Goal: Task Accomplishment & Management: Manage account settings

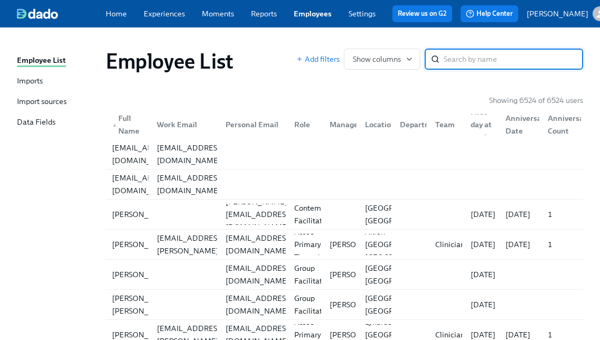
paste input "[PERSON_NAME]"
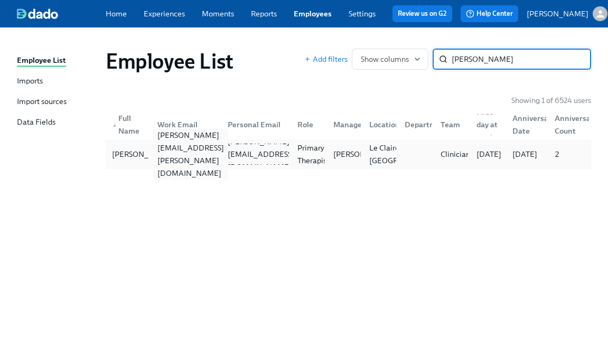
type input "[PERSON_NAME]"
click at [185, 163] on div "[PERSON_NAME][EMAIL_ADDRESS][PERSON_NAME][DOMAIN_NAME]" at bounding box center [190, 154] width 75 height 51
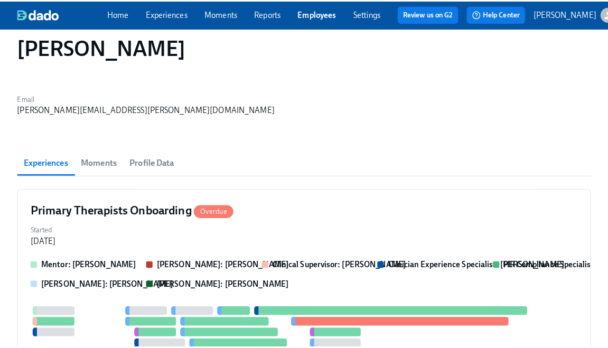
scroll to position [64, 0]
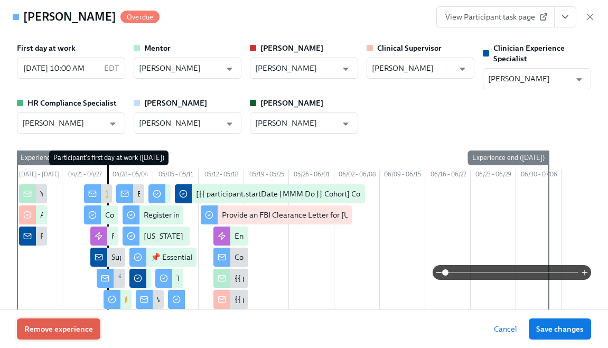
click at [71, 337] on button "Remove experience" at bounding box center [58, 328] width 83 height 21
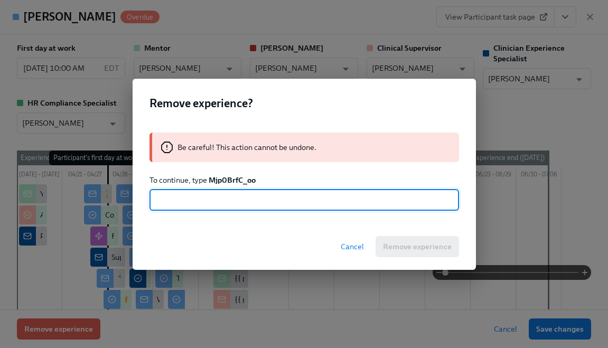
click at [229, 178] on strong "Mjp0BrfC_oo" at bounding box center [232, 180] width 47 height 10
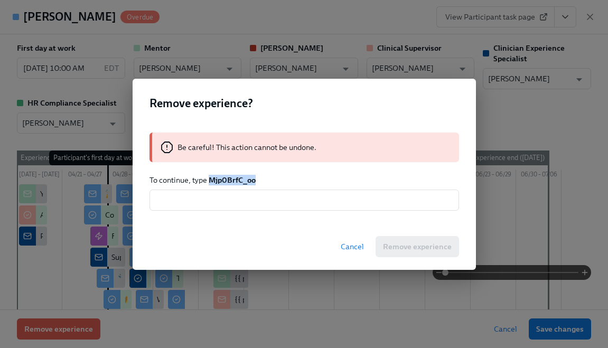
click at [229, 178] on strong "Mjp0BrfC_oo" at bounding box center [232, 180] width 47 height 10
copy strong "Mjp0BrfC_oo"
click at [222, 206] on input "text" at bounding box center [303, 200] width 309 height 21
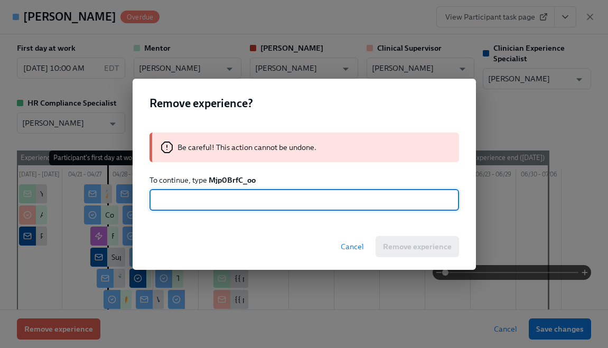
paste input "Mjp0BrfC_oo"
type input "Mjp0BrfC_oo"
click at [404, 252] on button "Remove experience" at bounding box center [416, 246] width 83 height 21
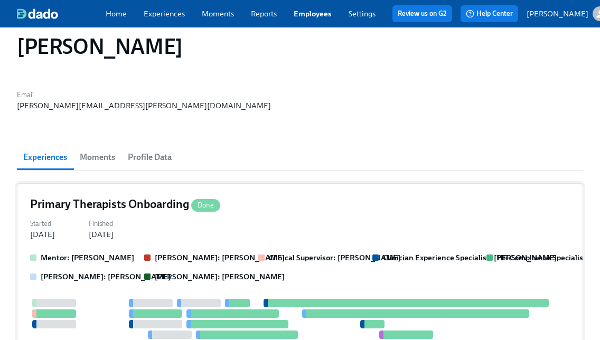
click at [404, 299] on div at bounding box center [405, 303] width 285 height 8
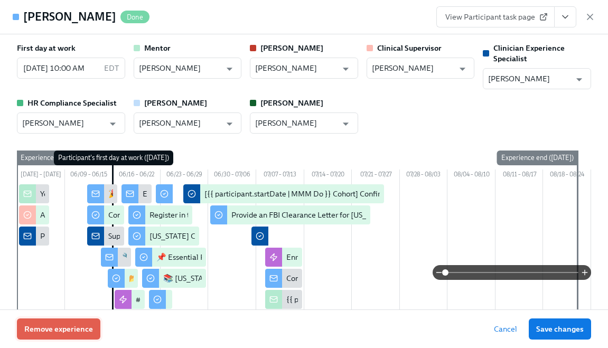
click at [88, 324] on span "Remove experience" at bounding box center [58, 329] width 69 height 11
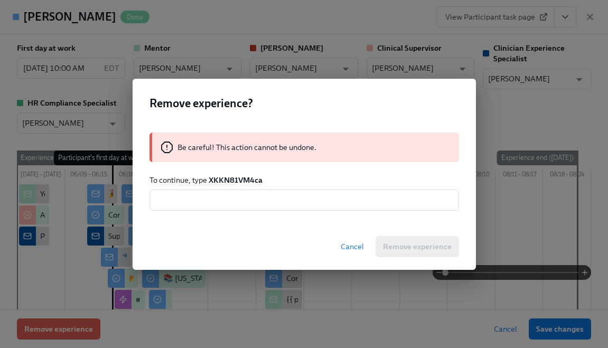
click at [235, 179] on strong "XKKN81VM4ca" at bounding box center [236, 180] width 54 height 10
copy strong "XKKN81VM4ca"
click at [229, 202] on input "text" at bounding box center [303, 200] width 309 height 21
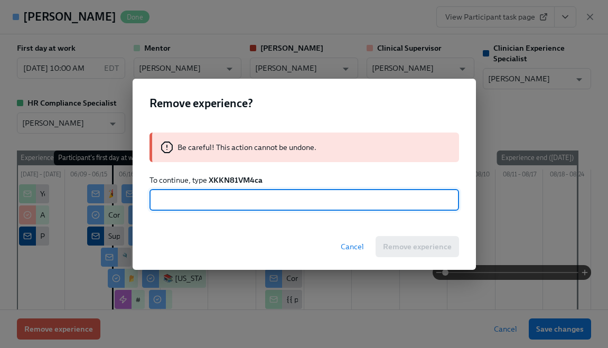
paste input "XKKN81VM4ca"
type input "XKKN81VM4ca"
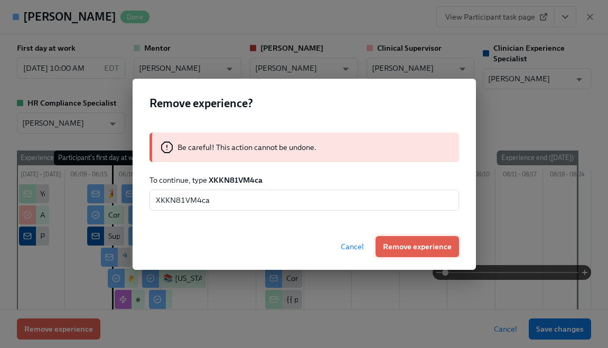
click at [424, 250] on span "Remove experience" at bounding box center [417, 246] width 69 height 11
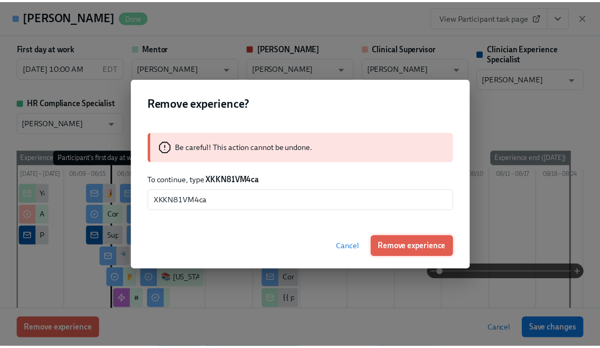
scroll to position [12, 0]
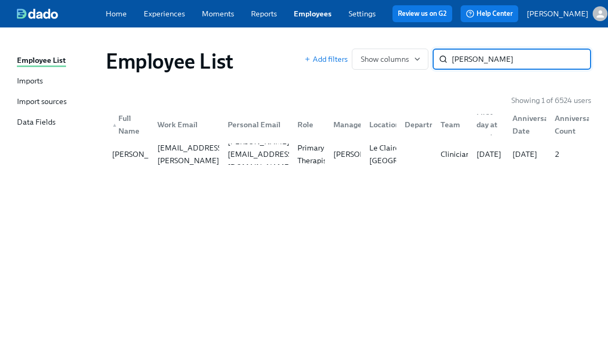
paste input "[PERSON_NAME]"
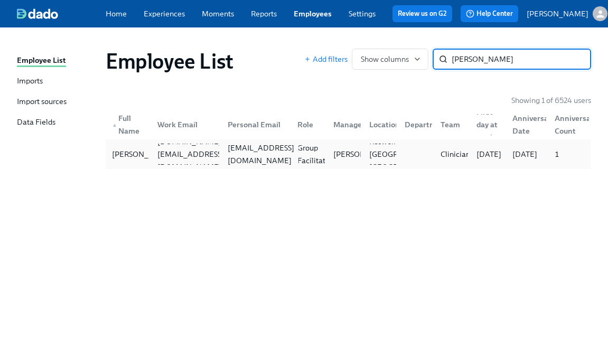
type input "[PERSON_NAME]"
click at [233, 163] on div "[EMAIL_ADDRESS][DOMAIN_NAME]" at bounding box center [260, 153] width 75 height 25
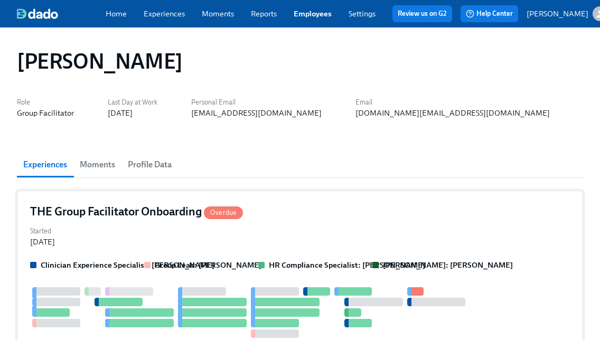
click at [82, 233] on div "Started [DATE]" at bounding box center [300, 235] width 540 height 23
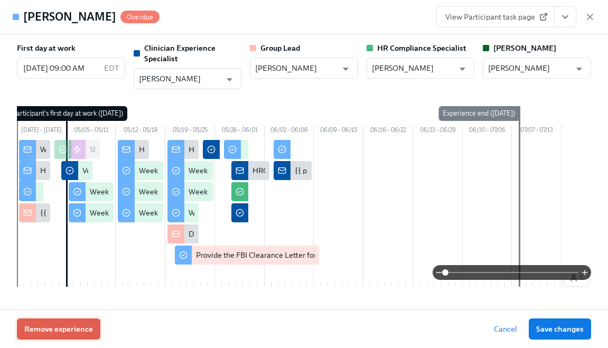
click at [44, 327] on span "Remove experience" at bounding box center [58, 329] width 69 height 11
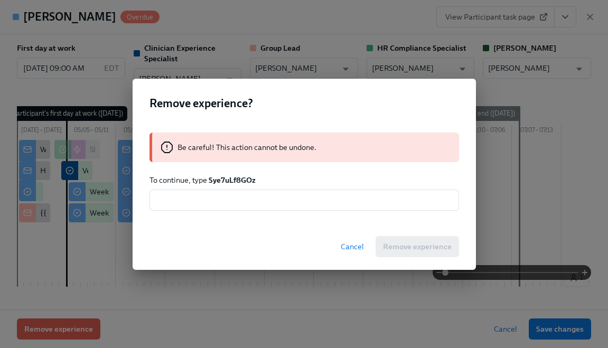
click at [241, 181] on strong "Sye7uLf8GOz" at bounding box center [232, 180] width 47 height 10
copy strong "Sye7uLf8GOz"
click at [235, 204] on input "text" at bounding box center [303, 200] width 309 height 21
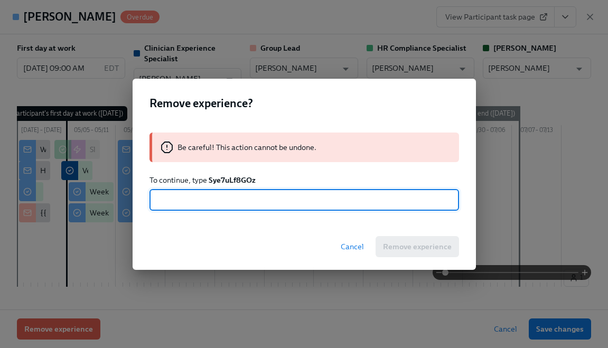
paste input "Sye7uLf8GOz"
type input "Sye7uLf8GOz"
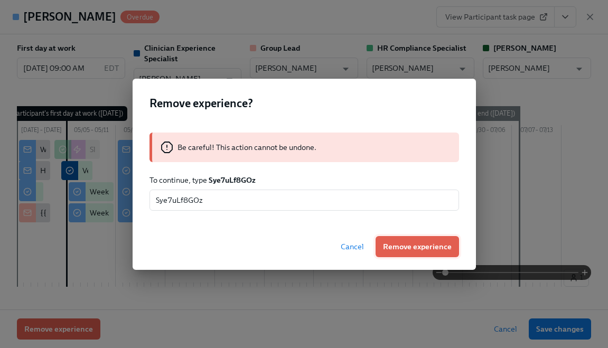
click at [407, 243] on span "Remove experience" at bounding box center [417, 246] width 69 height 11
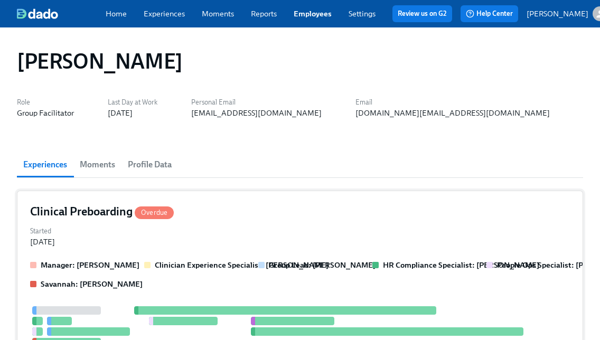
click at [189, 230] on div "Started [DATE]" at bounding box center [300, 235] width 540 height 23
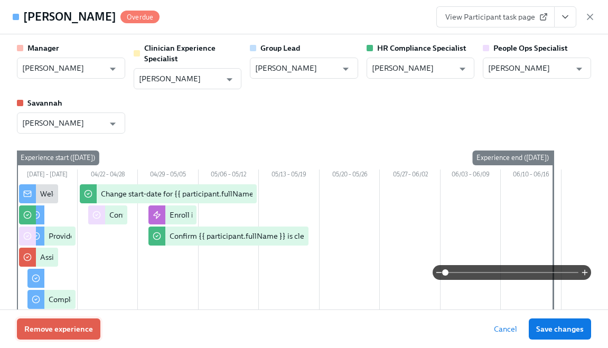
click at [73, 328] on span "Remove experience" at bounding box center [58, 329] width 69 height 11
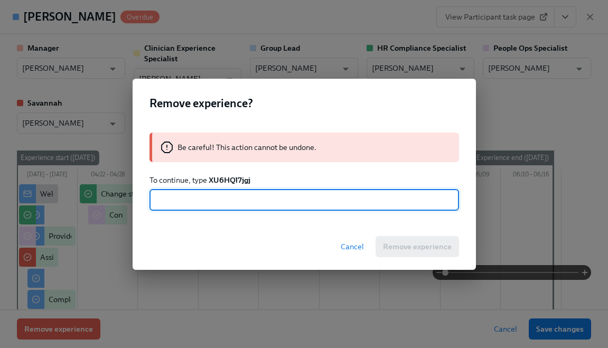
click at [224, 182] on strong "XU6HQl7jgj" at bounding box center [230, 180] width 42 height 10
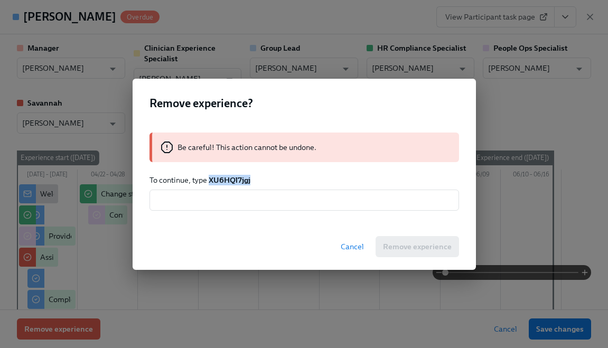
click at [224, 182] on strong "XU6HQl7jgj" at bounding box center [230, 180] width 42 height 10
copy strong "XU6HQl7jgj"
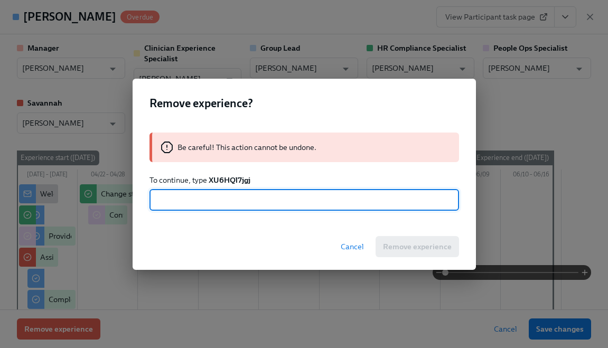
click at [225, 202] on input "text" at bounding box center [303, 200] width 309 height 21
paste input "XU6HQl7jgj"
type input "XU6HQl7jgj"
click at [399, 247] on span "Remove experience" at bounding box center [417, 246] width 69 height 11
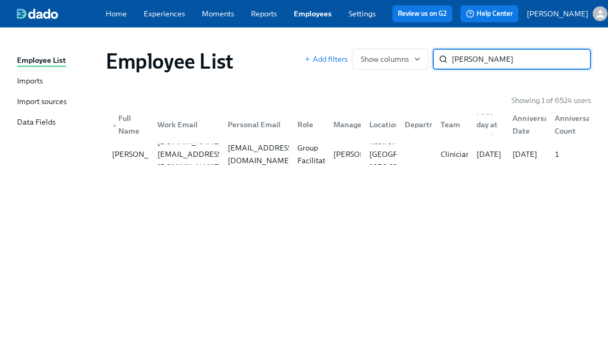
paste input "[PERSON_NAME]"
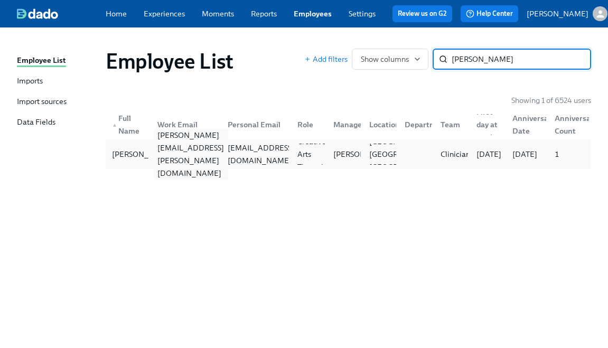
type input "[PERSON_NAME]"
click at [205, 165] on div "[PERSON_NAME][EMAIL_ADDRESS][PERSON_NAME][DOMAIN_NAME]" at bounding box center [184, 154] width 70 height 21
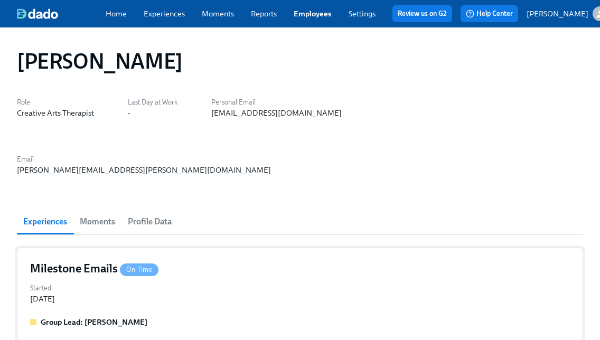
click at [88, 253] on div "Milestone Emails On Time Started [DATE] Group Lead: [PERSON_NAME] 1" at bounding box center [300, 325] width 566 height 155
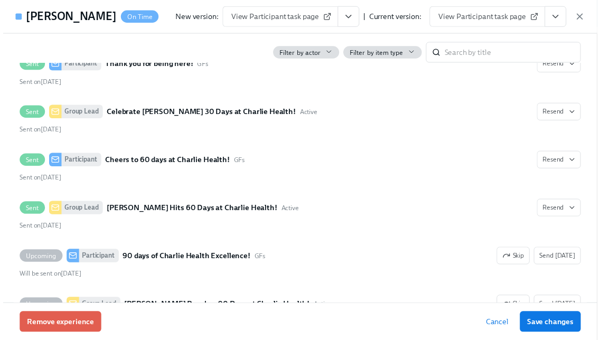
scroll to position [296, 0]
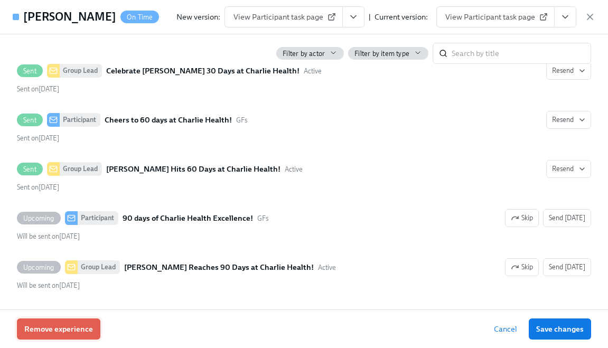
click at [80, 334] on span "Remove experience" at bounding box center [58, 329] width 69 height 11
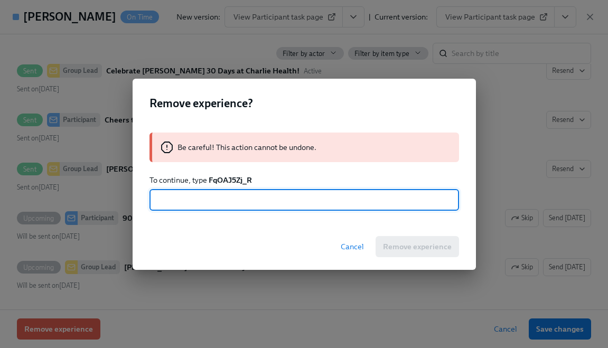
click at [234, 182] on strong "FqOAJ5Zj_R" at bounding box center [230, 180] width 43 height 10
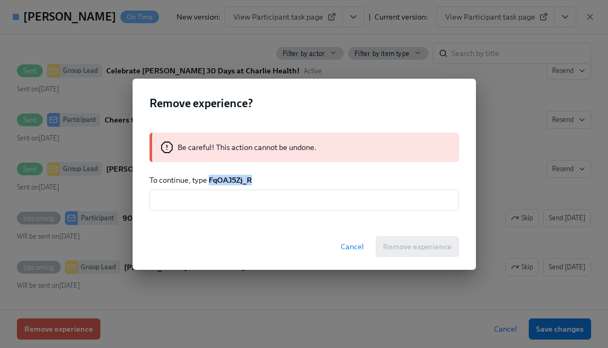
click at [234, 182] on strong "FqOAJ5Zj_R" at bounding box center [230, 180] width 43 height 10
copy strong "FqOAJ5Zj_R"
click at [226, 209] on input "text" at bounding box center [303, 200] width 309 height 21
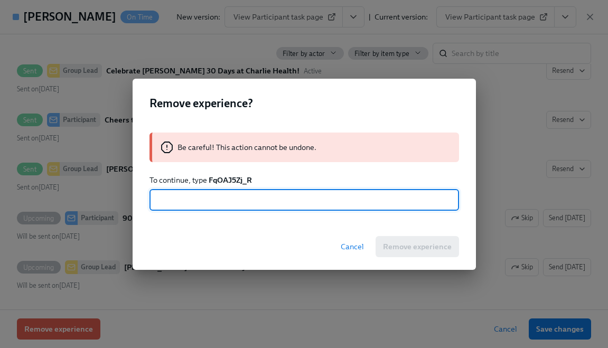
paste input "FqOAJ5Zj_R"
type input "FqOAJ5Zj_R"
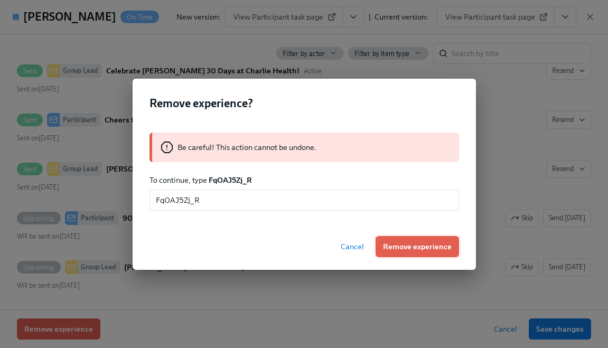
click at [420, 251] on span "Remove experience" at bounding box center [417, 246] width 69 height 11
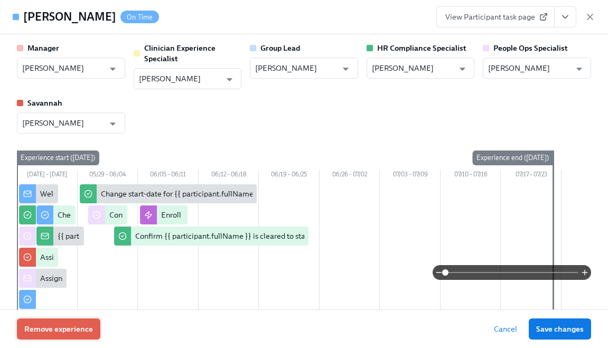
click at [73, 335] on button "Remove experience" at bounding box center [58, 328] width 83 height 21
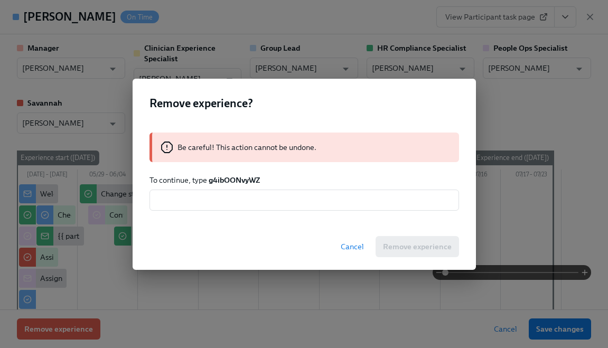
click at [244, 178] on strong "g4ibOONvyWZ" at bounding box center [234, 180] width 51 height 10
copy strong "g4ibOONvyWZ"
click at [232, 205] on input "text" at bounding box center [303, 200] width 309 height 21
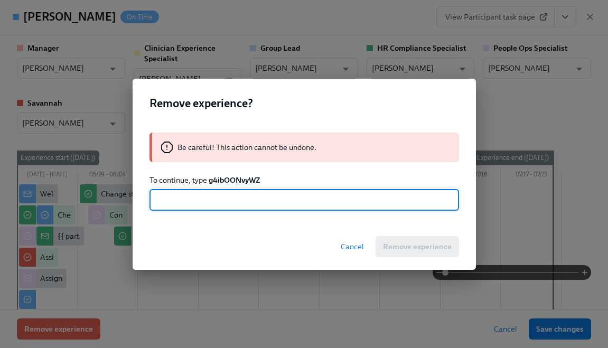
paste input "g4ibOONvyWZ"
type input "g4ibOONvyWZ"
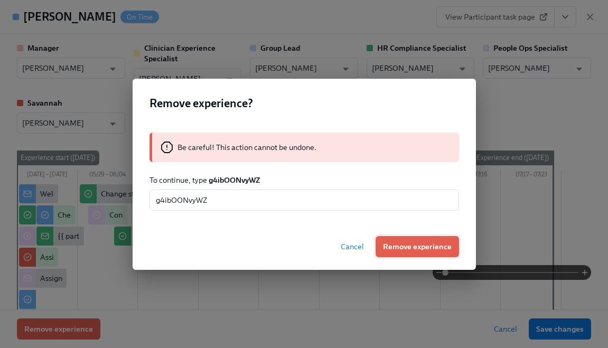
click at [387, 251] on button "Remove experience" at bounding box center [416, 246] width 83 height 21
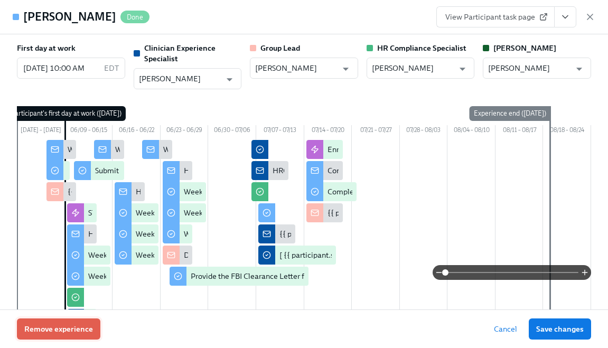
click at [60, 331] on span "Remove experience" at bounding box center [58, 329] width 69 height 11
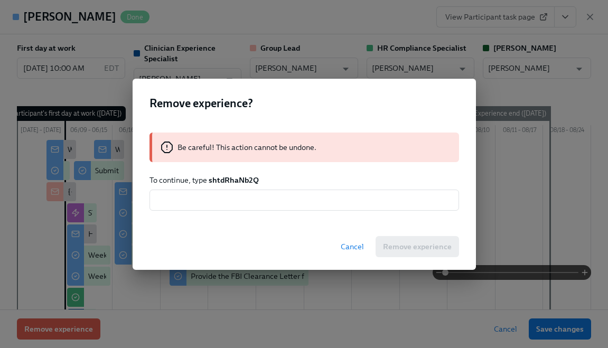
click at [229, 176] on strong "shtdRhaNb2Q" at bounding box center [234, 180] width 50 height 10
copy strong "shtdRhaNb2Q"
click at [221, 202] on input "text" at bounding box center [303, 200] width 309 height 21
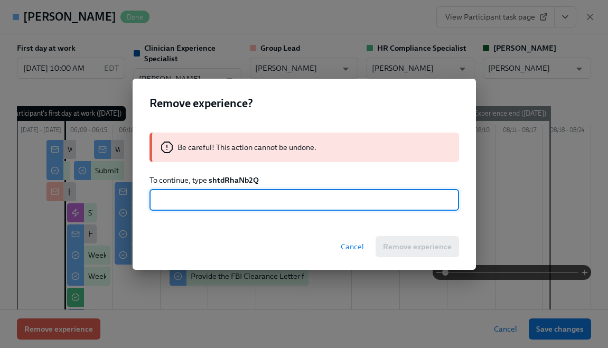
paste input "shtdRhaNb2Q"
type input "shtdRhaNb2Q"
click at [387, 244] on span "Remove experience" at bounding box center [417, 246] width 69 height 11
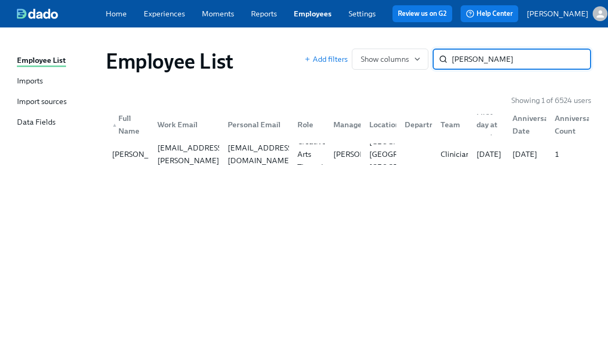
paste input "[PERSON_NAME]"
type input "[PERSON_NAME]"
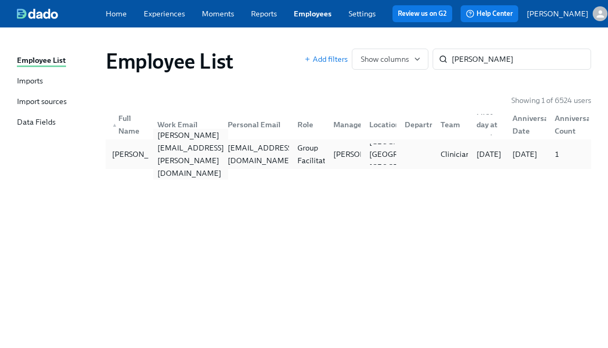
click at [207, 161] on div "[PERSON_NAME][EMAIL_ADDRESS][PERSON_NAME][DOMAIN_NAME]" at bounding box center [190, 154] width 75 height 51
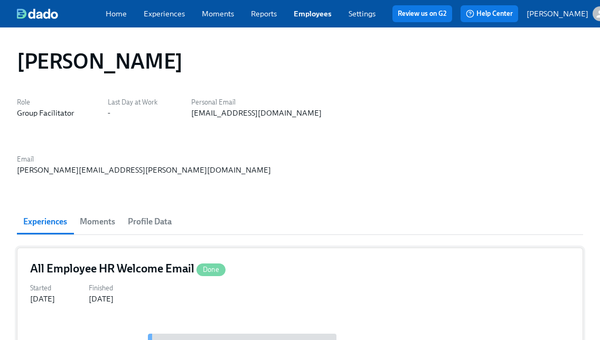
click at [114, 294] on div "[DATE]" at bounding box center [101, 299] width 25 height 11
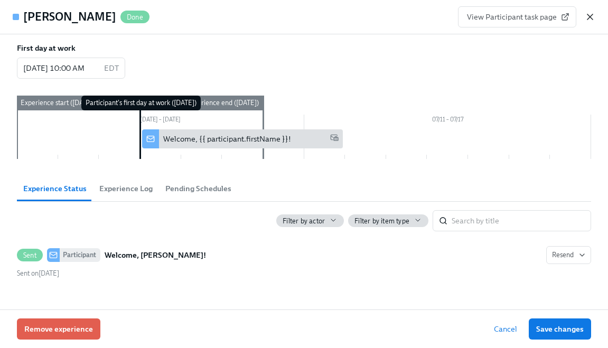
click at [594, 17] on icon "button" at bounding box center [589, 17] width 11 height 11
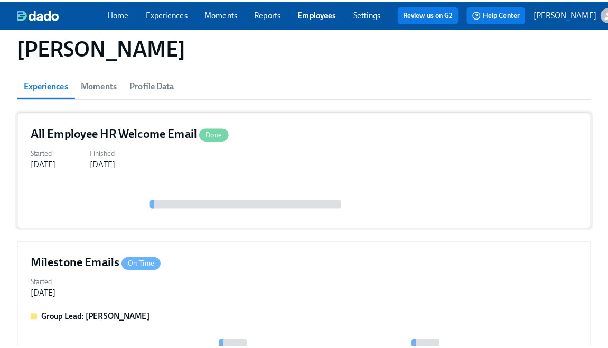
scroll to position [153, 0]
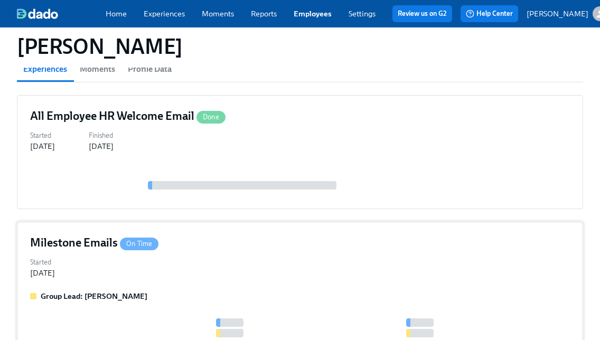
click at [252, 225] on div "Milestone Emails On Time Started [DATE] Group Lead: [PERSON_NAME] 1" at bounding box center [300, 299] width 566 height 155
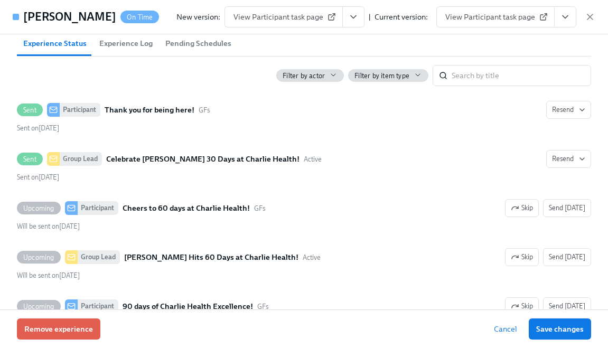
scroll to position [296, 0]
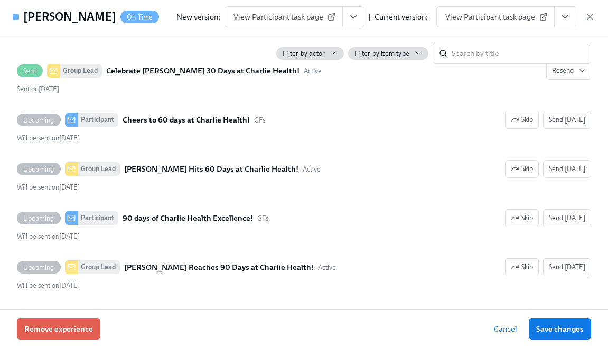
click at [74, 310] on div "Remove experience Cancel Save changes" at bounding box center [304, 328] width 608 height 39
click at [71, 322] on button "Remove experience" at bounding box center [58, 328] width 83 height 21
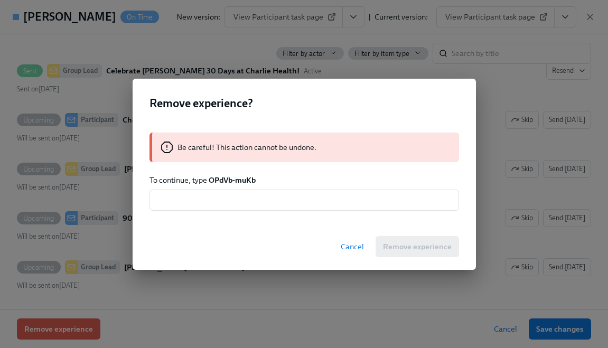
click at [215, 182] on strong "OPdVb-muKb" at bounding box center [232, 180] width 47 height 10
drag, startPoint x: 259, startPoint y: 179, endPoint x: 210, endPoint y: 179, distance: 49.1
click at [210, 179] on p "To continue, type OPdVb-muKb" at bounding box center [303, 180] width 309 height 11
copy strong "OPdVb-muKb"
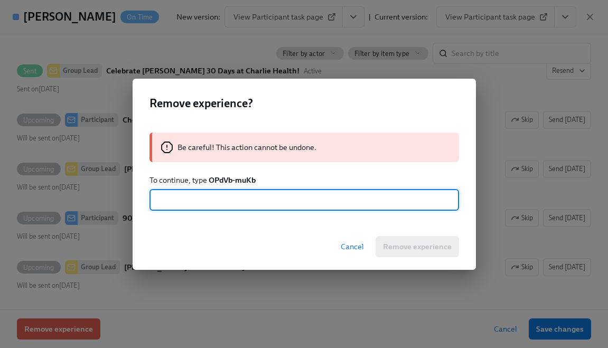
click at [219, 201] on input "text" at bounding box center [303, 200] width 309 height 21
paste input "OPdVb-muKb"
type input "OPdVb-muKb"
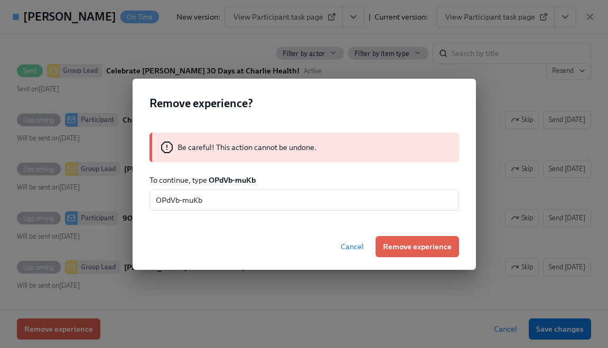
click at [414, 260] on div "Cancel Remove experience" at bounding box center [304, 246] width 343 height 46
click at [411, 245] on span "Remove experience" at bounding box center [417, 246] width 69 height 11
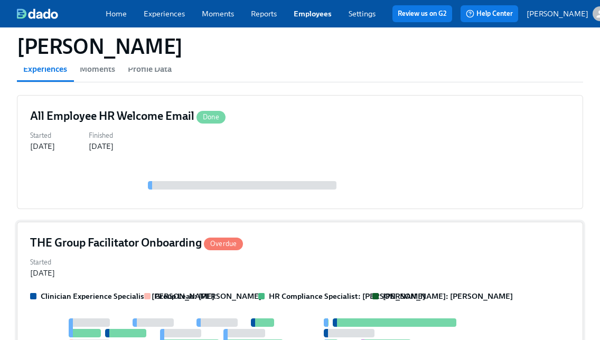
click at [386, 235] on div "THE Group Facilitator Onboarding Overdue" at bounding box center [300, 243] width 540 height 16
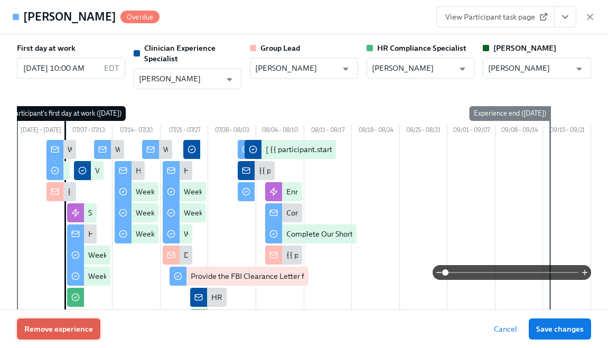
click at [64, 327] on span "Remove experience" at bounding box center [58, 329] width 69 height 11
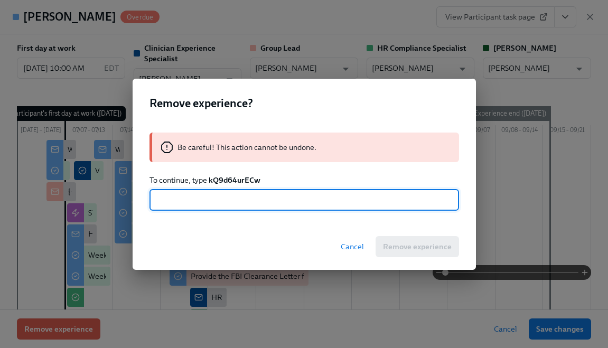
click at [235, 184] on strong "kQ9d64urECw" at bounding box center [235, 180] width 52 height 10
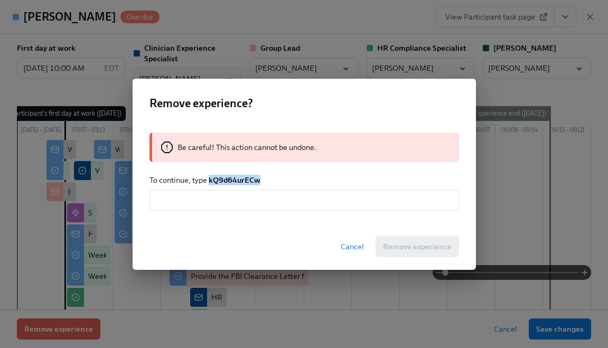
click at [235, 184] on strong "kQ9d64urECw" at bounding box center [235, 180] width 52 height 10
copy strong "kQ9d64urECw"
click at [235, 203] on input "text" at bounding box center [303, 200] width 309 height 21
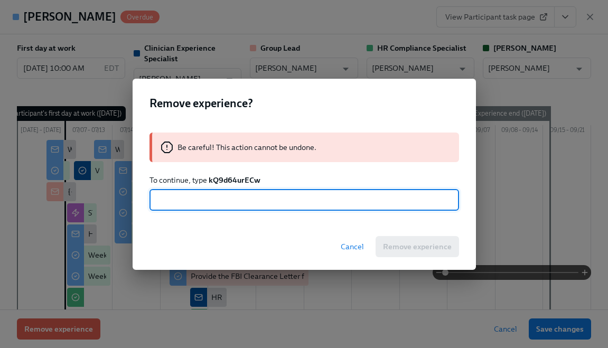
paste input "kQ9d64urECw"
type input "kQ9d64urECw"
click at [406, 238] on button "Remove experience" at bounding box center [416, 246] width 83 height 21
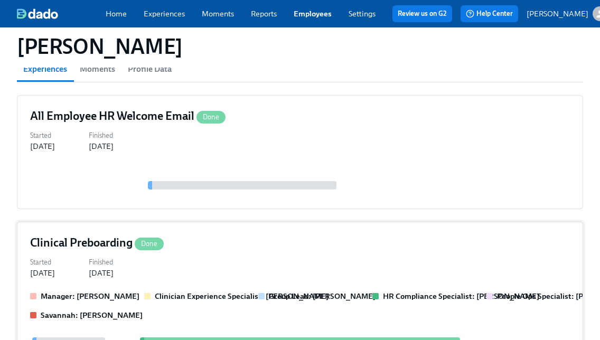
click at [348, 291] on strong "Group Lead: [PERSON_NAME]" at bounding box center [322, 296] width 107 height 10
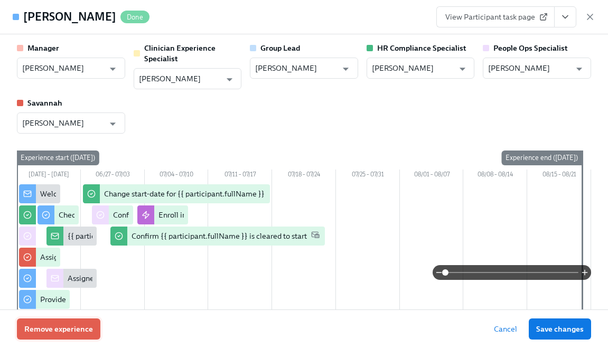
click at [54, 328] on span "Remove experience" at bounding box center [58, 329] width 69 height 11
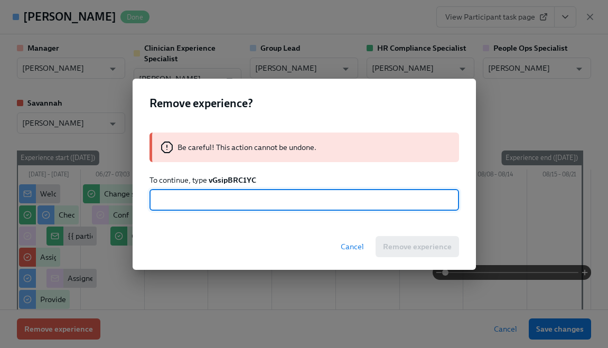
click at [233, 181] on strong "vGsipBRC1YC" at bounding box center [233, 180] width 48 height 10
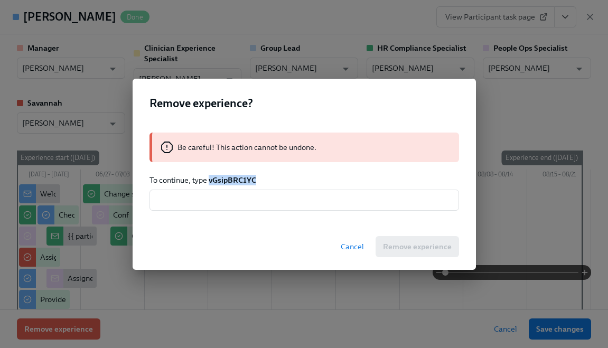
click at [233, 181] on strong "vGsipBRC1YC" at bounding box center [233, 180] width 48 height 10
copy strong "vGsipBRC1YC"
click at [225, 200] on input "text" at bounding box center [303, 200] width 309 height 21
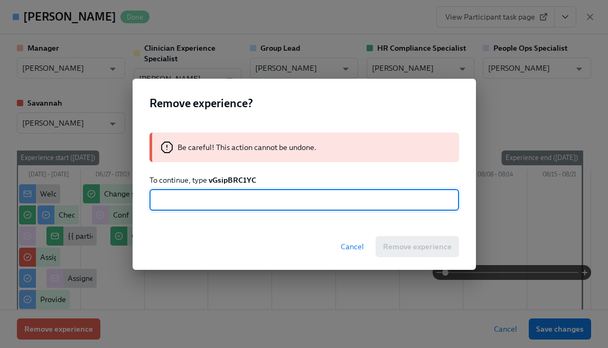
paste input "vGsipBRC1YC"
type input "vGsipBRC1YC"
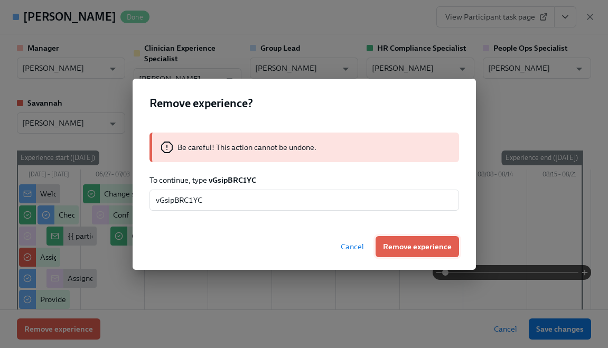
click at [393, 243] on span "Remove experience" at bounding box center [417, 246] width 69 height 11
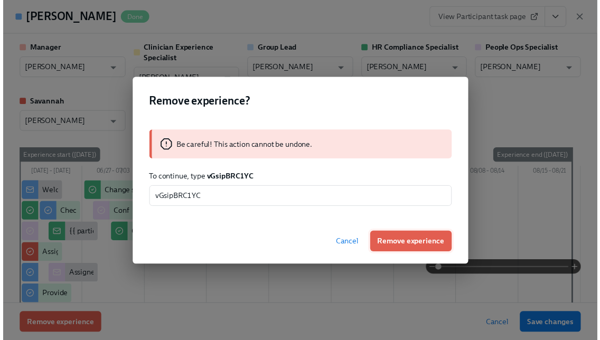
scroll to position [33, 0]
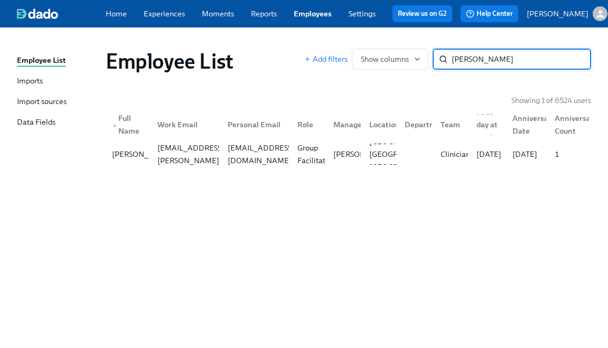
paste input "[PERSON_NAME]"
type input "[PERSON_NAME]"
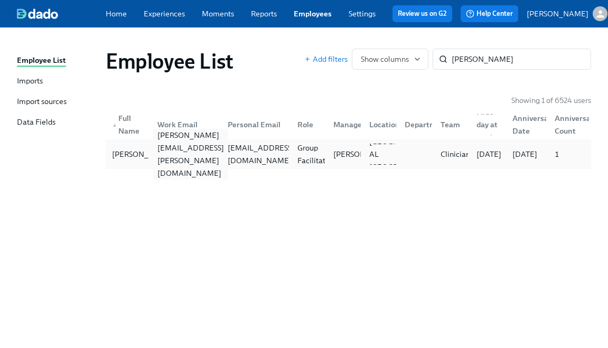
click at [171, 164] on div "[PERSON_NAME][EMAIL_ADDRESS][PERSON_NAME][DOMAIN_NAME]" at bounding box center [190, 154] width 75 height 51
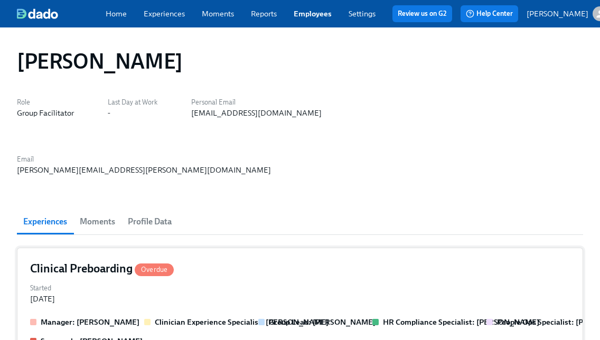
click at [97, 317] on strong "Manager: [PERSON_NAME]" at bounding box center [90, 322] width 99 height 10
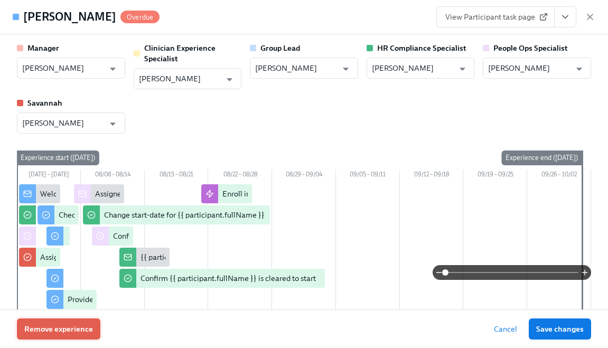
click at [54, 321] on button "Remove experience" at bounding box center [58, 328] width 83 height 21
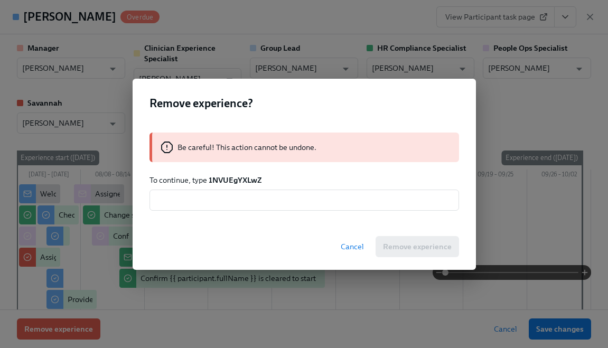
click at [235, 179] on strong "1NVUEgYXLwZ" at bounding box center [235, 180] width 53 height 10
click at [231, 201] on input "text" at bounding box center [303, 200] width 309 height 21
paste input "1NVUEgYXLwZ"
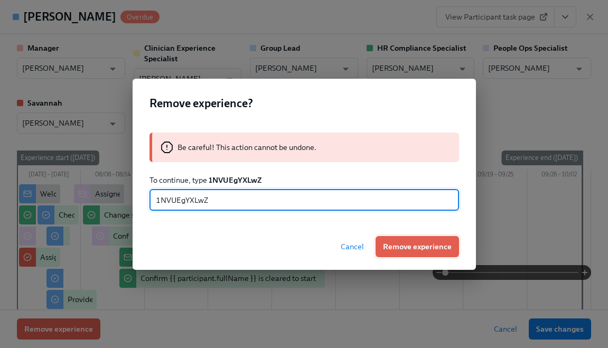
type input "1NVUEgYXLwZ"
click at [412, 250] on span "Remove experience" at bounding box center [417, 246] width 69 height 11
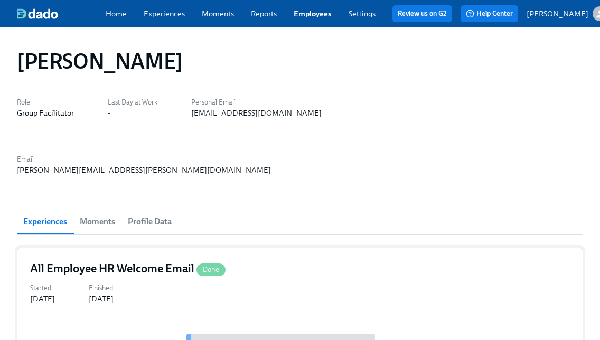
click at [157, 281] on div "Started [DATE] Finished [DATE]" at bounding box center [300, 292] width 540 height 23
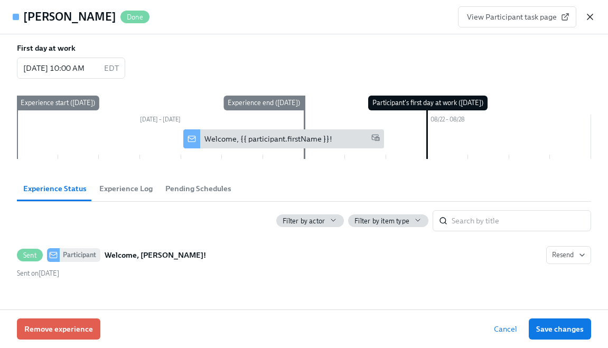
click at [589, 14] on icon "button" at bounding box center [589, 17] width 11 height 11
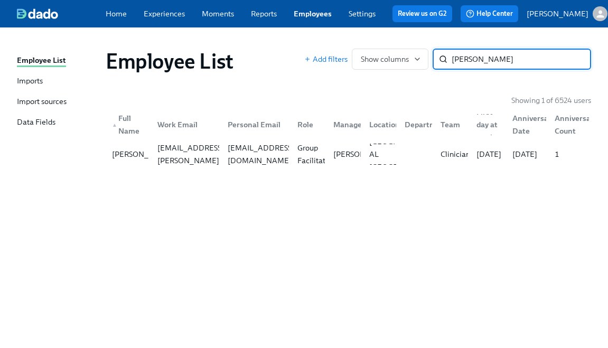
paste input "[PERSON_NAME]"
type input "[PERSON_NAME]"
click at [242, 165] on div "[EMAIL_ADDRESS][DOMAIN_NAME]" at bounding box center [254, 154] width 70 height 21
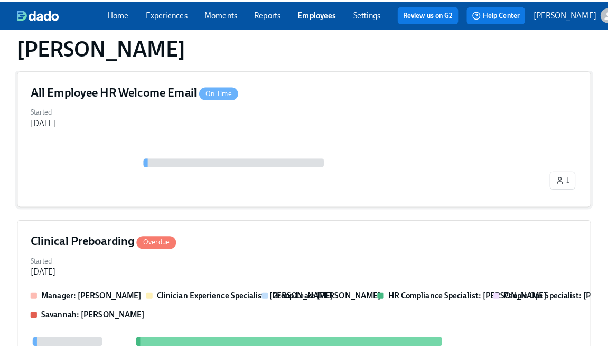
scroll to position [206, 0]
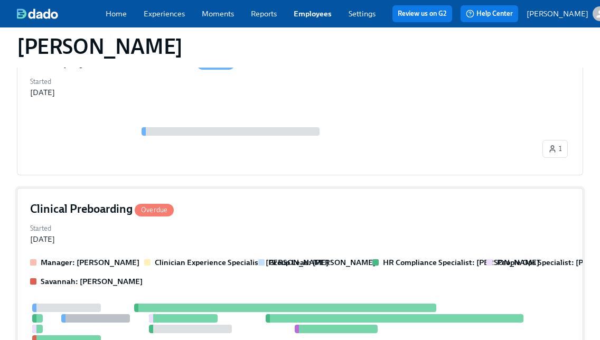
click at [84, 257] on div "Manager: [PERSON_NAME] Clinician Experience Specialist: [PERSON_NAME] Group Lea…" at bounding box center [300, 272] width 540 height 30
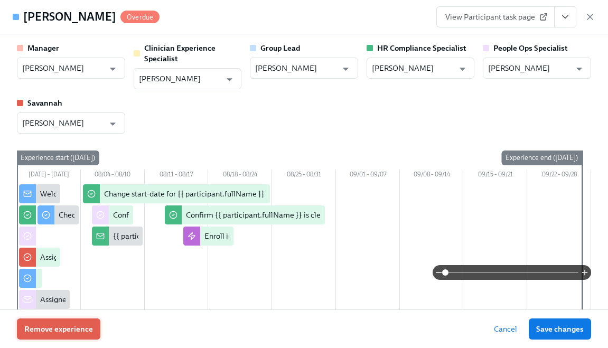
click at [38, 324] on span "Remove experience" at bounding box center [58, 329] width 69 height 11
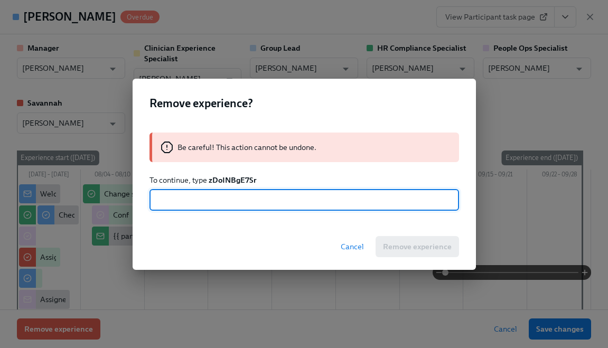
click at [223, 178] on strong "zDoINBgE7Sr" at bounding box center [233, 180] width 48 height 10
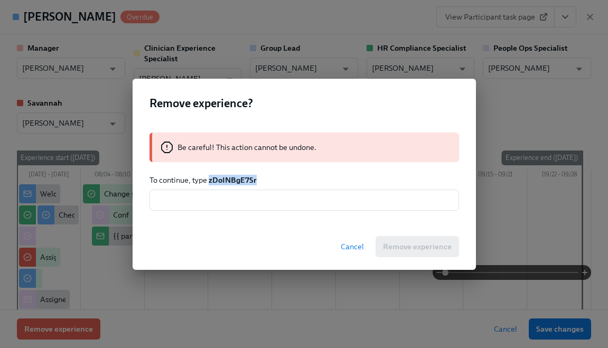
click at [223, 178] on strong "zDoINBgE7Sr" at bounding box center [233, 180] width 48 height 10
click at [223, 205] on input "text" at bounding box center [303, 200] width 309 height 21
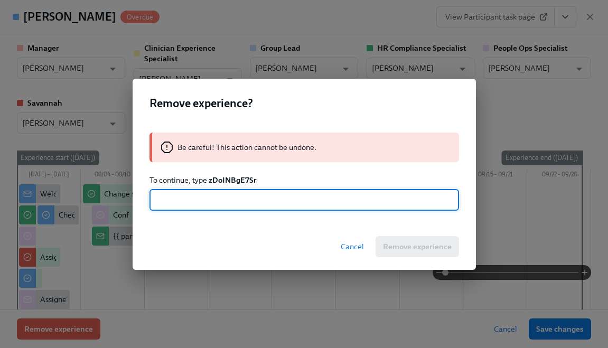
paste input "zDoINBgE7Sr"
type input "zDoINBgE7Sr"
click at [430, 243] on span "Remove experience" at bounding box center [417, 246] width 69 height 11
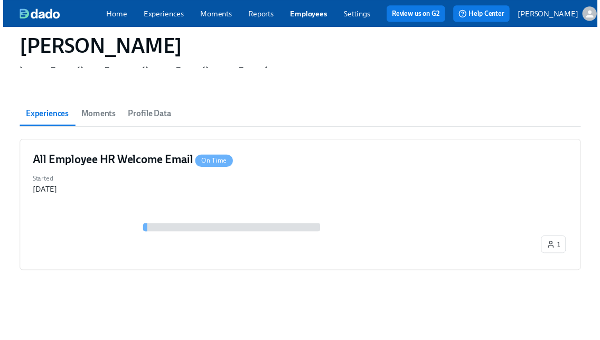
scroll to position [53, 0]
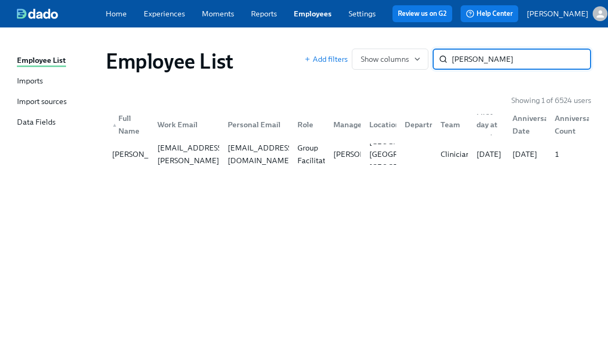
paste input "[PERSON_NAME]"
type input "[PERSON_NAME]"
click at [250, 162] on div "[EMAIL_ADDRESS][DOMAIN_NAME]" at bounding box center [260, 153] width 75 height 25
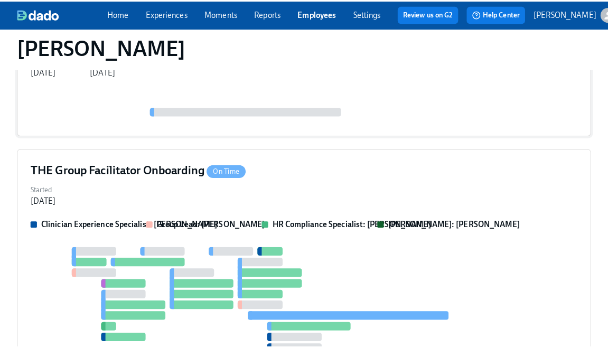
scroll to position [233, 0]
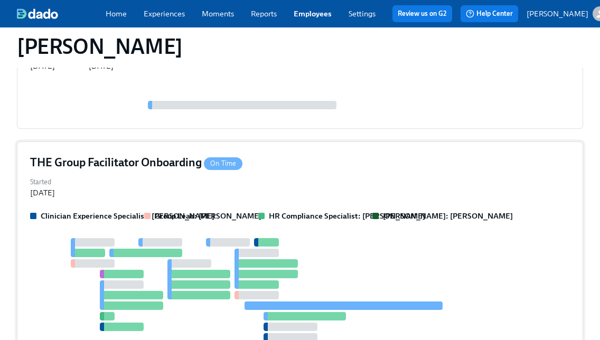
click at [114, 280] on div at bounding box center [122, 284] width 44 height 8
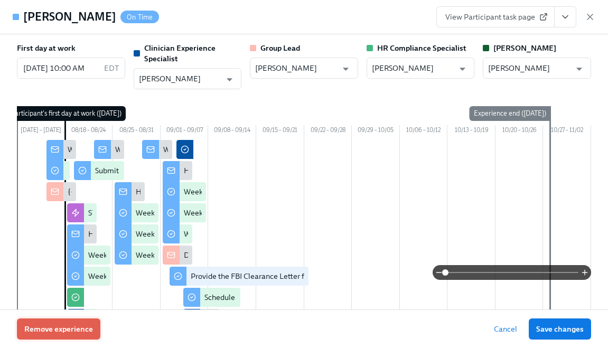
click at [35, 335] on button "Remove experience" at bounding box center [58, 328] width 83 height 21
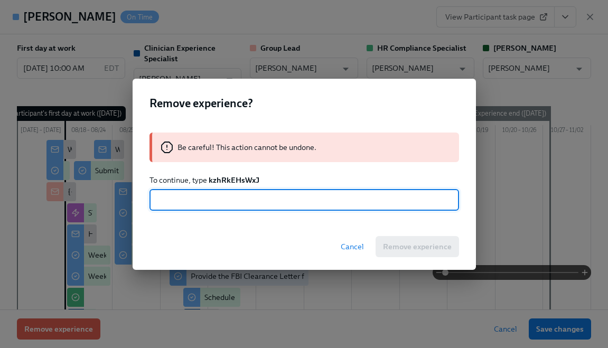
click at [220, 177] on strong "kzhRkEHsWxJ" at bounding box center [234, 180] width 51 height 10
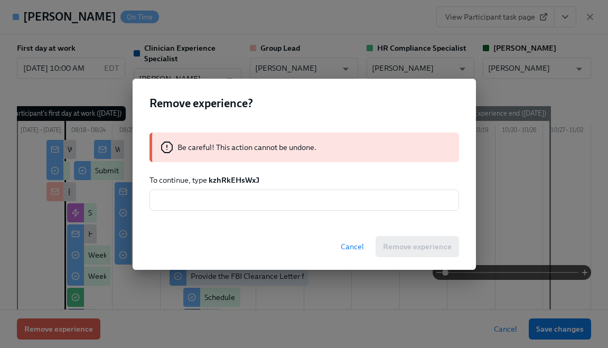
click at [220, 177] on strong "kzhRkEHsWxJ" at bounding box center [234, 180] width 51 height 10
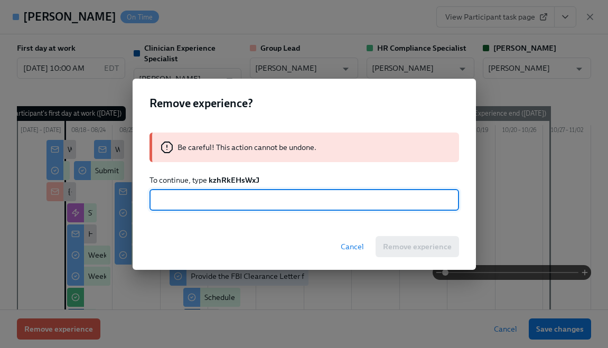
click at [194, 202] on input "text" at bounding box center [303, 200] width 309 height 21
paste input "kzhRkEHsWxJ"
type input "kzhRkEHsWxJ"
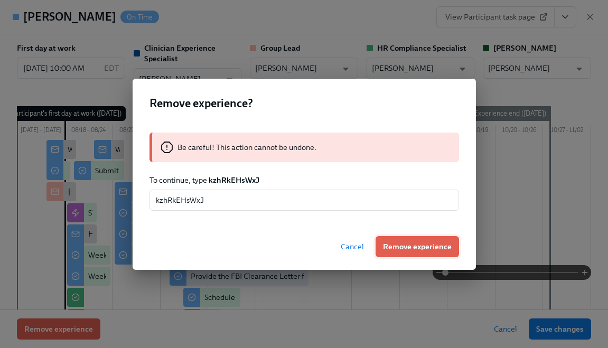
click at [409, 244] on span "Remove experience" at bounding box center [417, 246] width 69 height 11
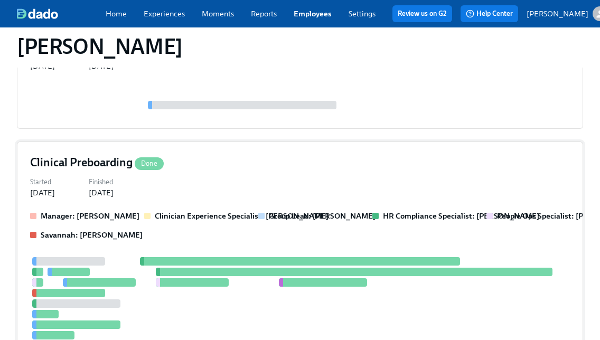
click at [157, 268] on div at bounding box center [158, 272] width 4 height 8
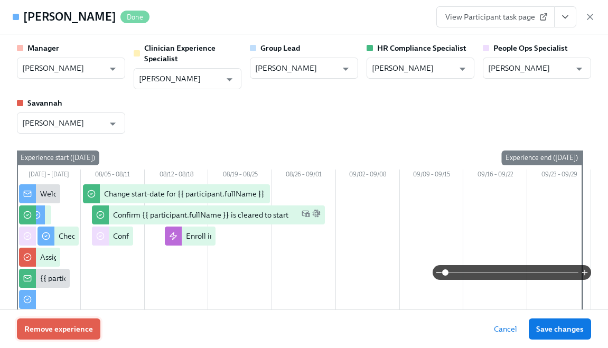
click at [61, 333] on span "Remove experience" at bounding box center [58, 329] width 69 height 11
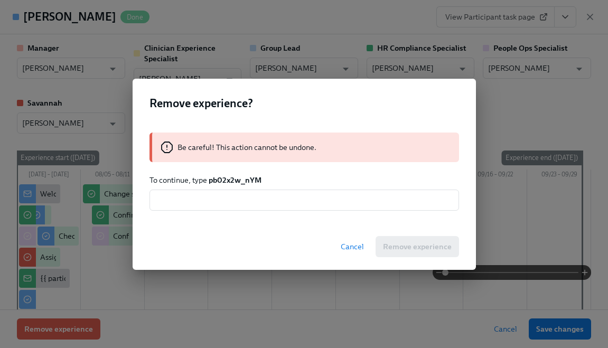
click at [228, 182] on strong "pb02x2w_nYM" at bounding box center [235, 180] width 53 height 10
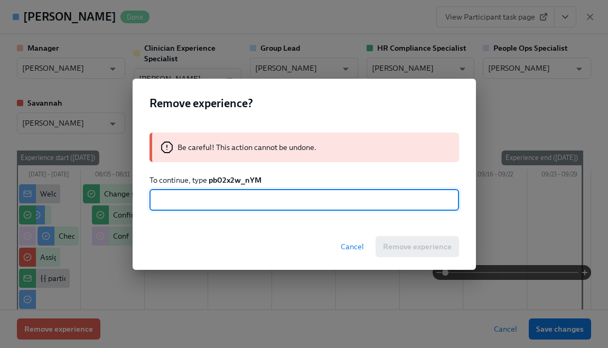
click at [226, 207] on input "text" at bounding box center [303, 200] width 309 height 21
paste input "pb02x2w_nYM"
type input "pb02x2w_nYM"
click at [388, 242] on span "Remove experience" at bounding box center [417, 246] width 69 height 11
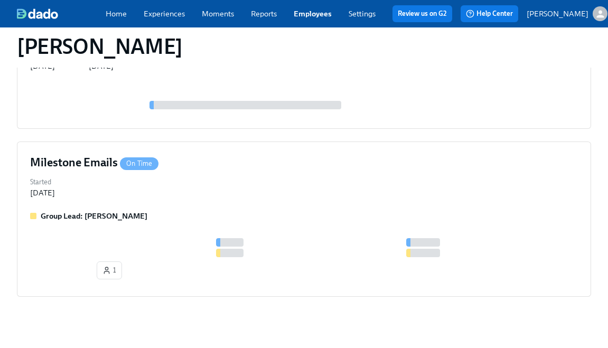
scroll to position [205, 0]
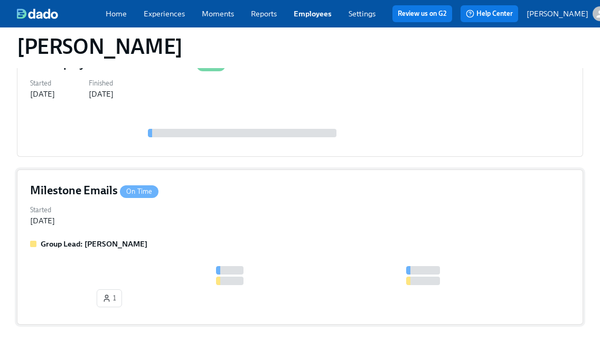
click at [191, 203] on div "Started [DATE]" at bounding box center [300, 214] width 540 height 23
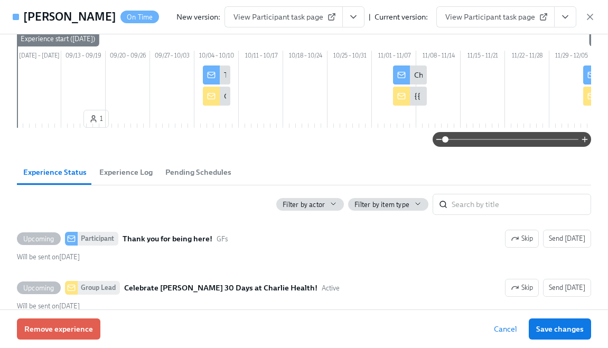
scroll to position [296, 0]
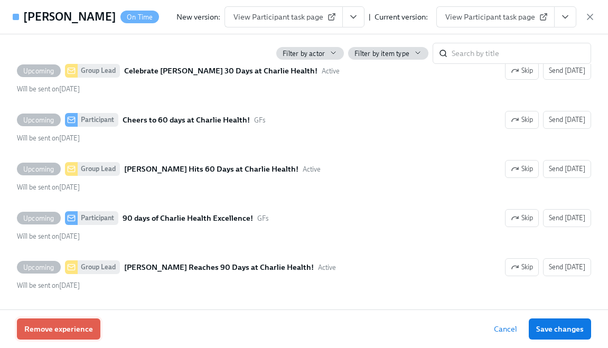
click at [42, 326] on span "Remove experience" at bounding box center [58, 329] width 69 height 11
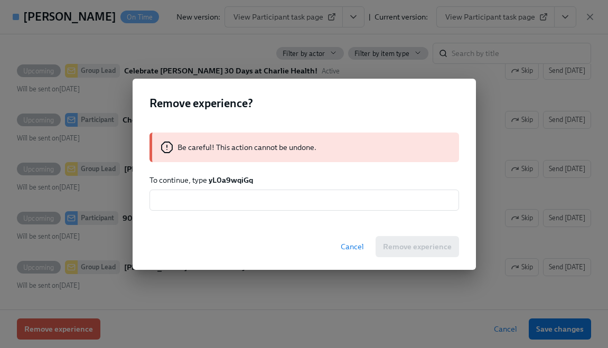
click at [224, 184] on p "To continue, type yL0a9wqiGq" at bounding box center [303, 180] width 309 height 11
click at [224, 179] on strong "yL0a9wqiGq" at bounding box center [231, 180] width 44 height 10
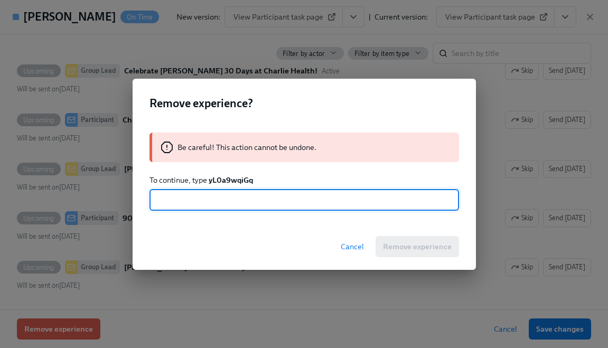
click at [216, 200] on input "text" at bounding box center [303, 200] width 309 height 21
paste input "yL0a9wqiGq"
type input "yL0a9wqiGq"
click at [424, 249] on span "Remove experience" at bounding box center [417, 246] width 69 height 11
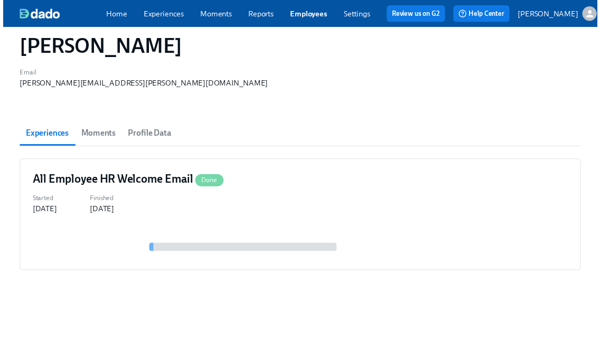
scroll to position [33, 0]
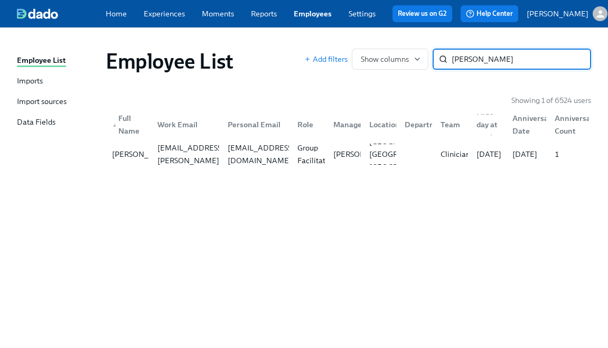
paste input "[PERSON_NAME]"
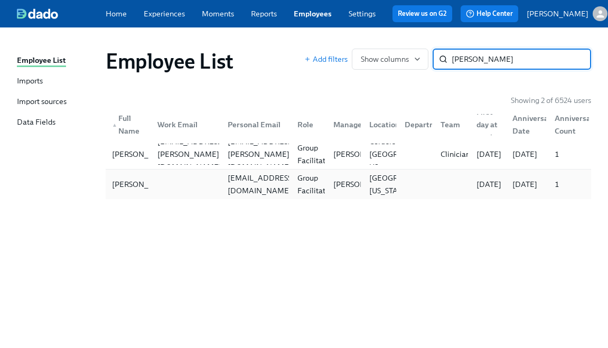
type input "[PERSON_NAME]"
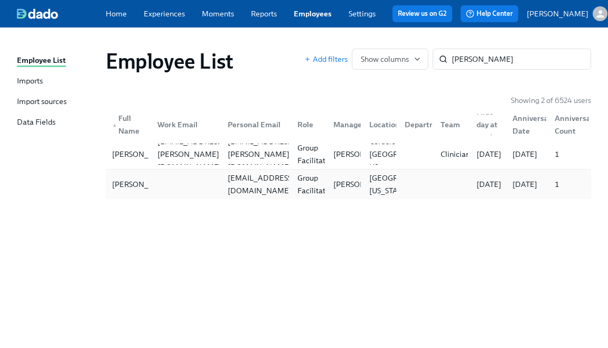
click at [178, 186] on div at bounding box center [184, 184] width 70 height 21
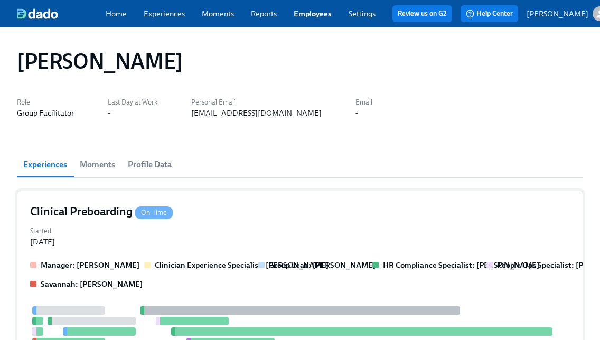
click at [208, 231] on div "Started [DATE]" at bounding box center [300, 235] width 540 height 23
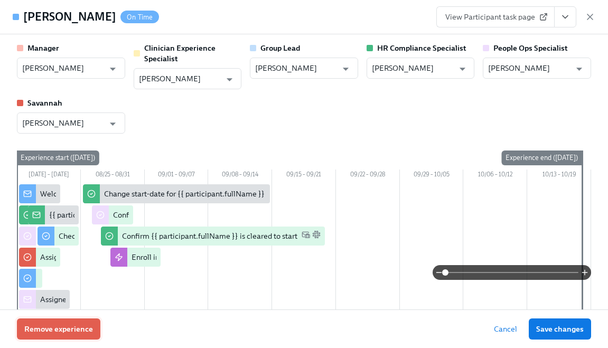
click at [81, 319] on button "Remove experience" at bounding box center [58, 328] width 83 height 21
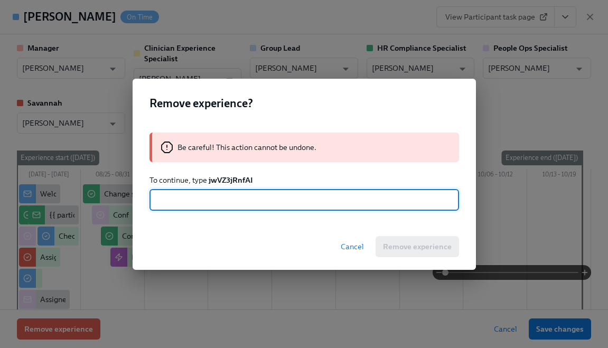
click at [232, 177] on strong "jwVZ3jRnfAI" at bounding box center [231, 180] width 44 height 10
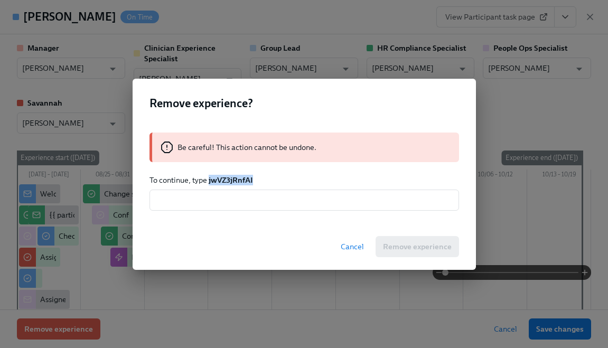
click at [232, 177] on strong "jwVZ3jRnfAI" at bounding box center [231, 180] width 44 height 10
click at [235, 204] on input "text" at bounding box center [303, 200] width 309 height 21
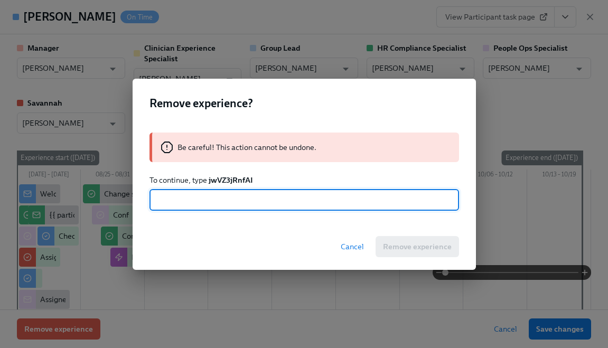
paste input "jwVZ3jRnfAI"
type input "jwVZ3jRnfAI"
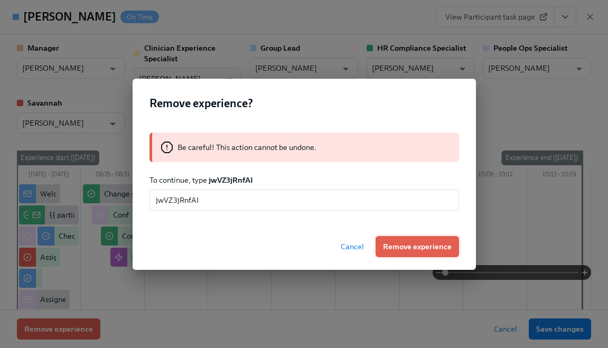
click at [431, 253] on button "Remove experience" at bounding box center [416, 246] width 83 height 21
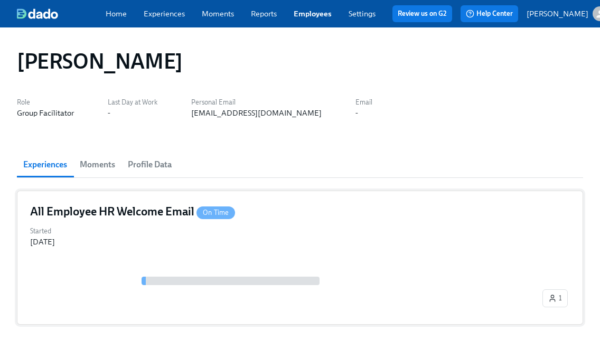
scroll to position [61, 0]
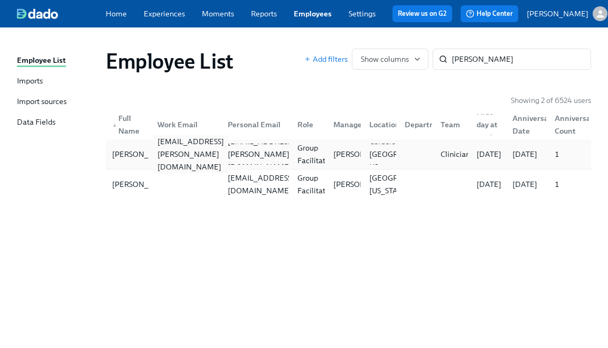
click at [183, 154] on div "[EMAIL_ADDRESS][PERSON_NAME][DOMAIN_NAME]" at bounding box center [190, 154] width 75 height 38
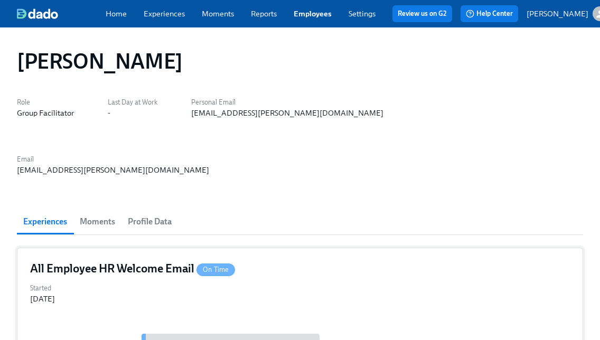
scroll to position [61, 0]
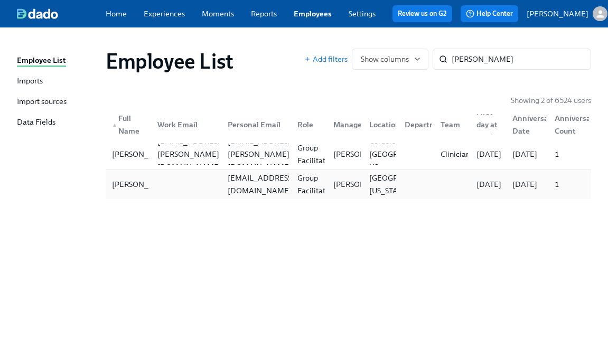
click at [202, 186] on div at bounding box center [184, 184] width 70 height 21
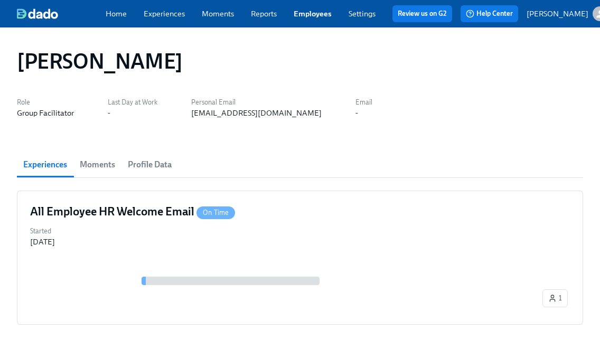
scroll to position [61, 0]
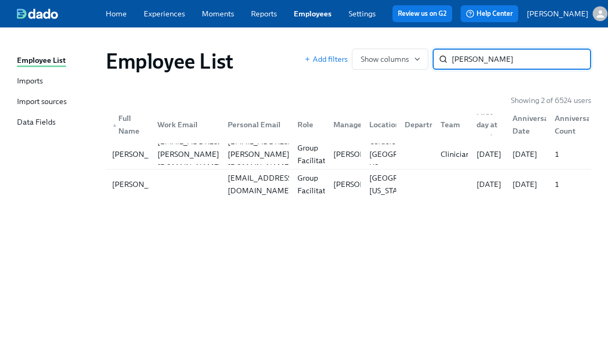
paste input "[PERSON_NAME]"
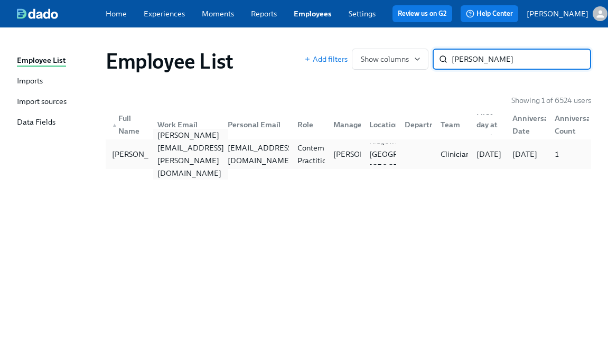
type input "[PERSON_NAME]"
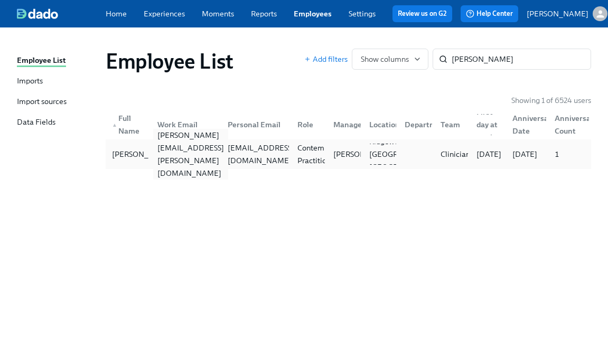
click at [194, 162] on div "[PERSON_NAME][EMAIL_ADDRESS][PERSON_NAME][DOMAIN_NAME]" at bounding box center [190, 154] width 75 height 51
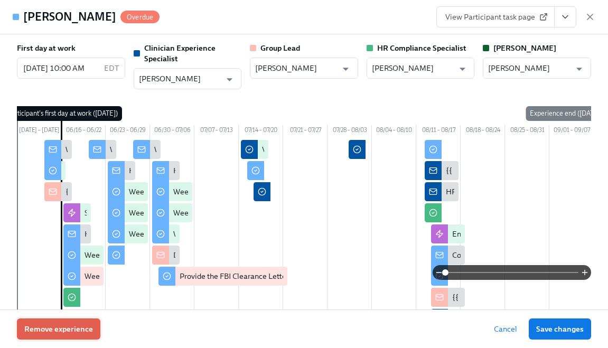
scroll to position [0, 84]
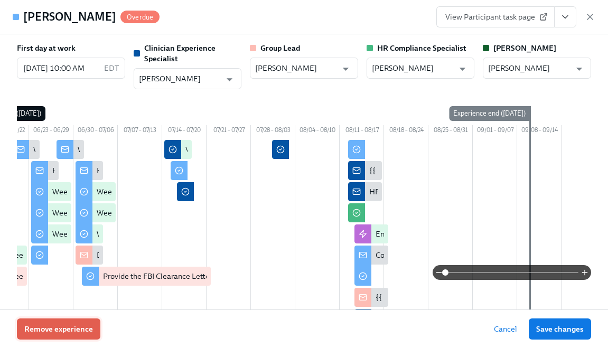
click at [48, 336] on button "Remove experience" at bounding box center [58, 328] width 83 height 21
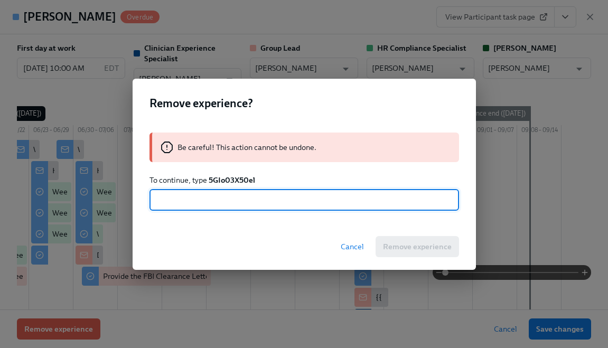
click at [240, 177] on strong "5GIo03X50el" at bounding box center [232, 180] width 46 height 10
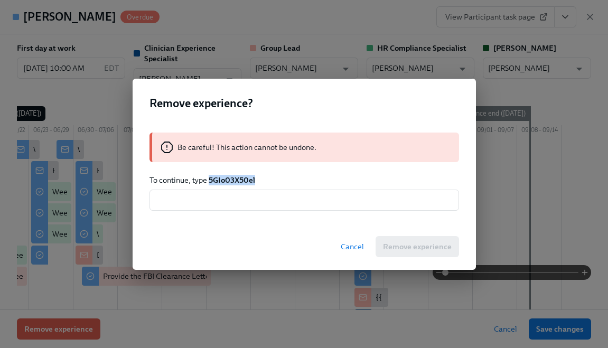
click at [240, 177] on strong "5GIo03X50el" at bounding box center [232, 180] width 46 height 10
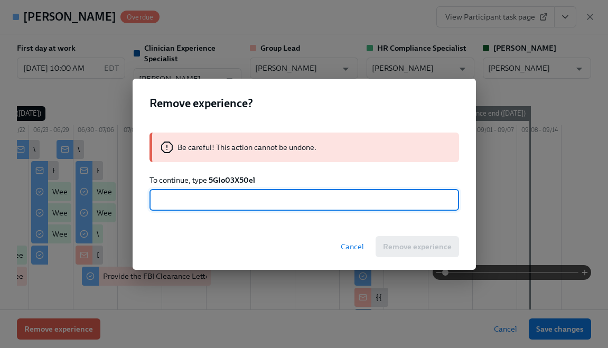
click at [234, 207] on input "text" at bounding box center [303, 200] width 309 height 21
paste input "5GIo03X50el"
type input "5GIo03X50el"
click at [390, 241] on span "Remove experience" at bounding box center [417, 246] width 69 height 11
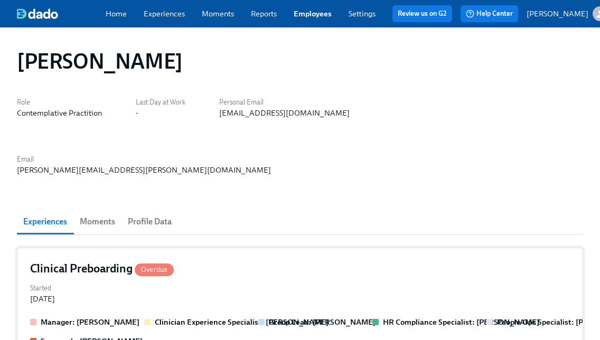
click at [138, 281] on div "Started [DATE]" at bounding box center [300, 292] width 540 height 23
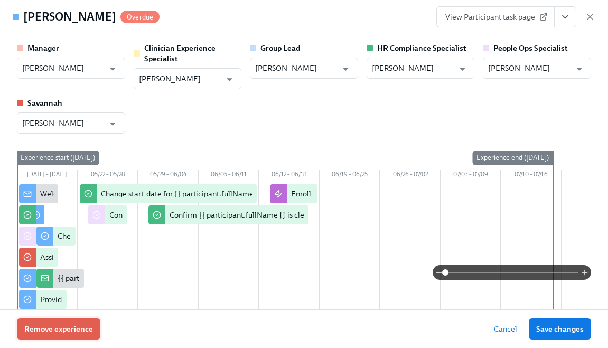
click at [78, 333] on span "Remove experience" at bounding box center [58, 329] width 69 height 11
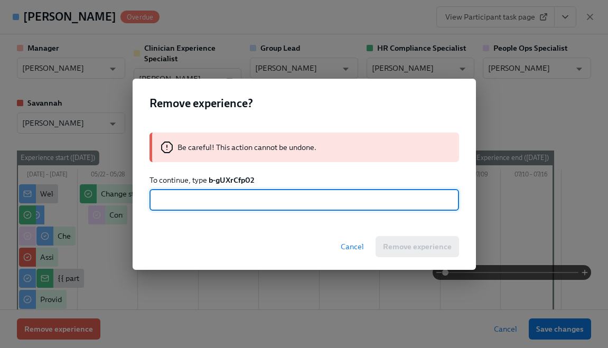
click at [219, 182] on strong "b-gUXrCfp02" at bounding box center [232, 180] width 46 height 10
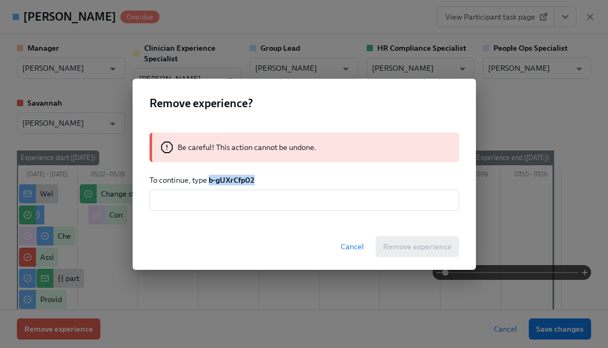
drag, startPoint x: 257, startPoint y: 179, endPoint x: 210, endPoint y: 178, distance: 47.0
click at [210, 178] on p "To continue, type b-gUXrCfp02" at bounding box center [303, 180] width 309 height 11
click at [222, 201] on input "text" at bounding box center [303, 200] width 309 height 21
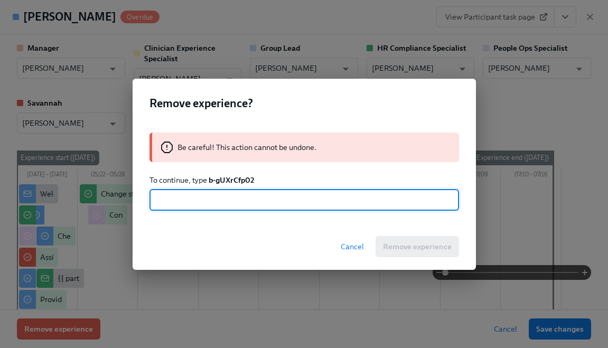
paste input "b-gUXrCfp02"
type input "b-gUXrCfp02"
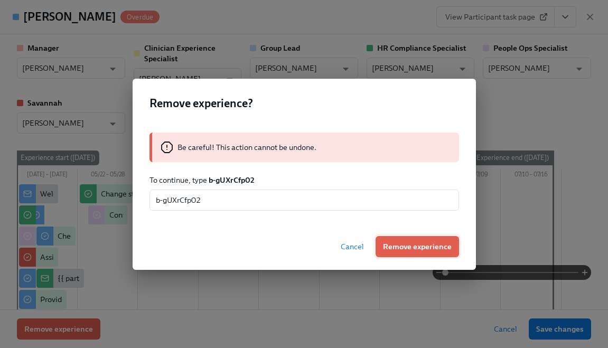
click at [396, 241] on span "Remove experience" at bounding box center [417, 246] width 69 height 11
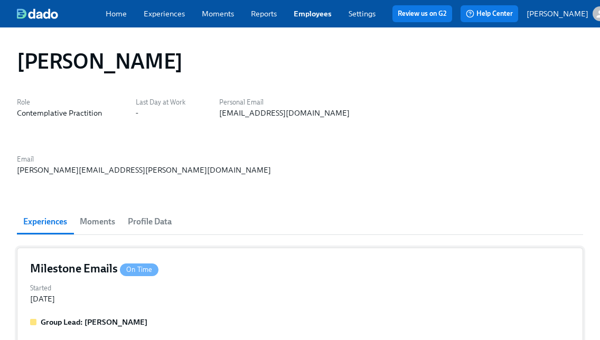
click at [226, 281] on div "Started [DATE]" at bounding box center [300, 292] width 540 height 23
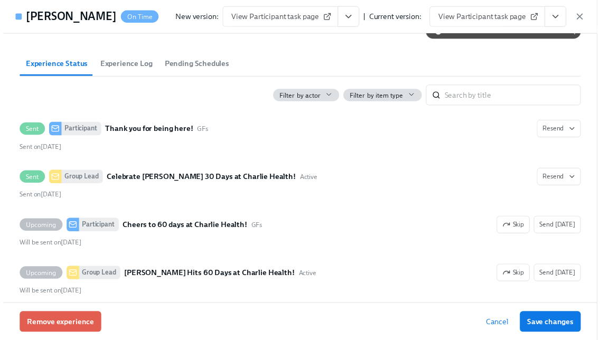
scroll to position [296, 0]
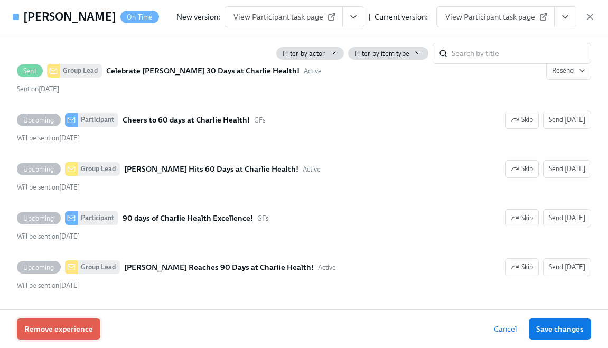
click at [84, 320] on button "Remove experience" at bounding box center [58, 328] width 83 height 21
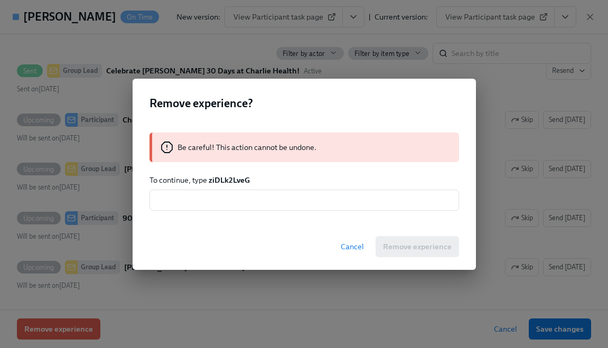
click at [234, 178] on strong "ziDLk2LveG" at bounding box center [229, 180] width 41 height 10
click at [225, 207] on input "text" at bounding box center [303, 200] width 309 height 21
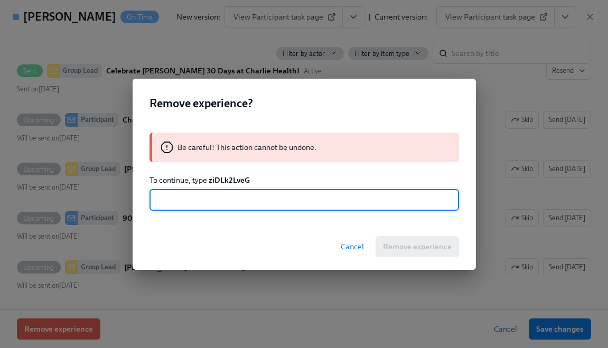
paste input "ziDLk2LveG"
type input "ziDLk2LveG"
click at [402, 252] on button "Remove experience" at bounding box center [416, 246] width 83 height 21
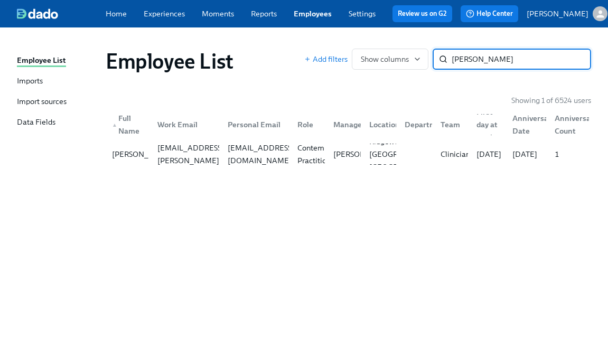
paste input "[PERSON_NAME]"
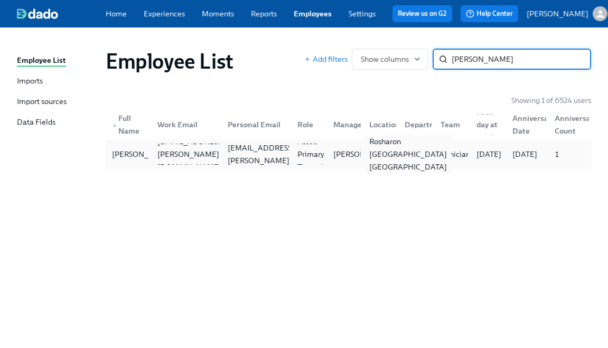
type input "[PERSON_NAME]"
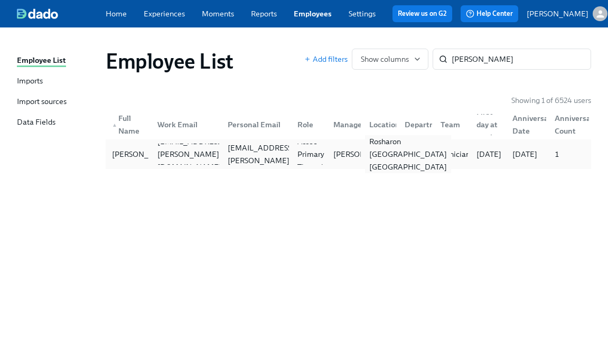
click at [375, 152] on div "Rosharon [GEOGRAPHIC_DATA] [GEOGRAPHIC_DATA]" at bounding box center [408, 154] width 86 height 38
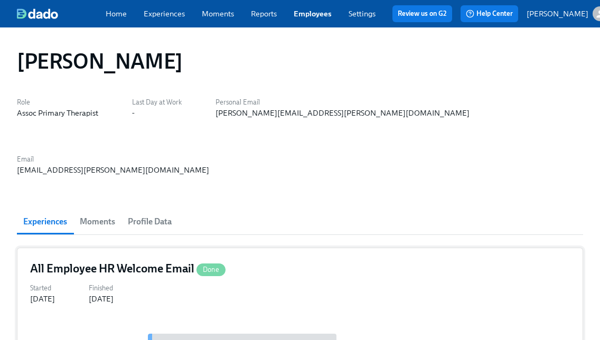
click at [107, 317] on div at bounding box center [300, 333] width 540 height 32
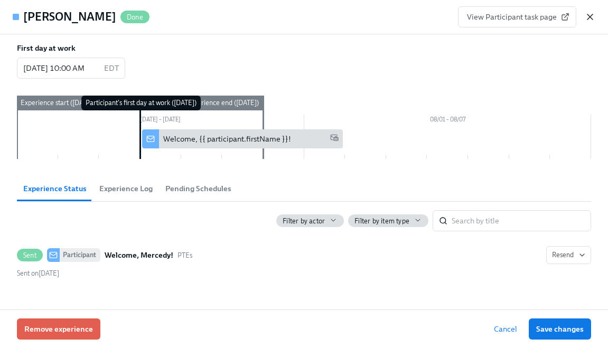
click at [590, 14] on icon "button" at bounding box center [589, 17] width 11 height 11
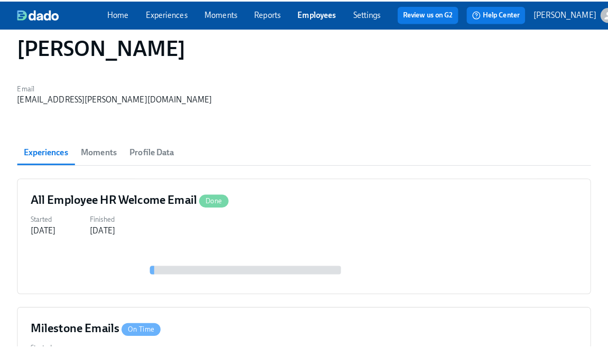
scroll to position [103, 0]
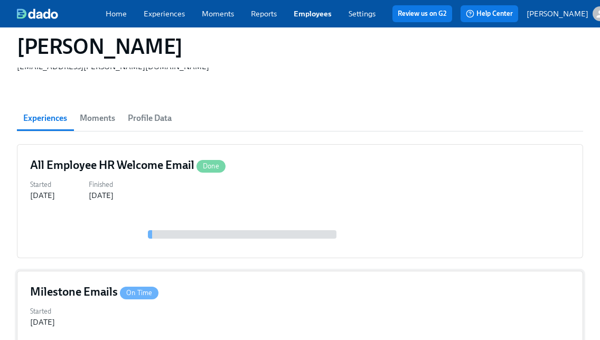
click at [226, 304] on div "Started [DATE]" at bounding box center [300, 315] width 540 height 23
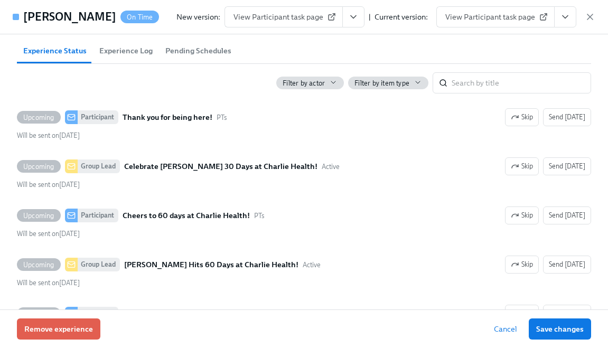
scroll to position [296, 0]
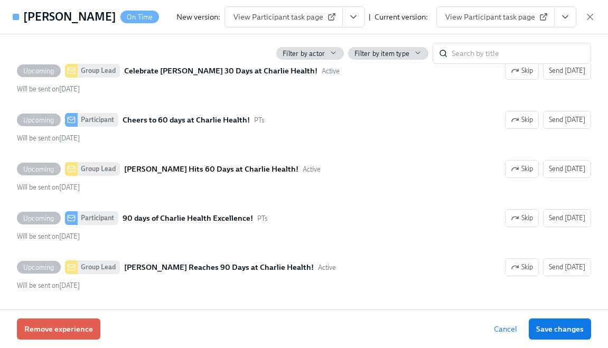
click at [48, 317] on div "Remove experience Cancel Save changes" at bounding box center [304, 328] width 608 height 39
click at [48, 328] on span "Remove experience" at bounding box center [58, 329] width 69 height 11
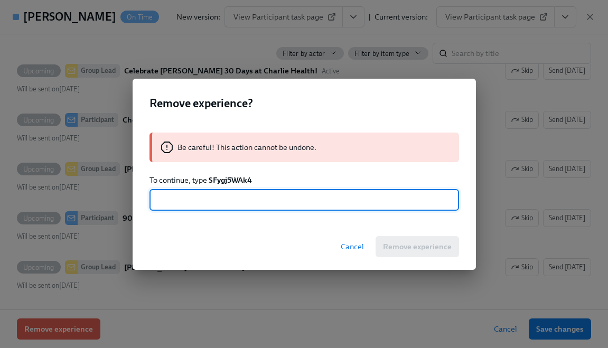
click at [231, 181] on strong "SFygj5WAk4" at bounding box center [230, 180] width 43 height 10
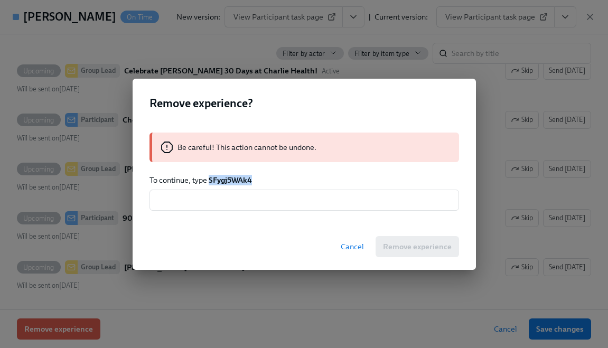
click at [231, 181] on strong "SFygj5WAk4" at bounding box center [230, 180] width 43 height 10
click at [224, 203] on input "text" at bounding box center [303, 200] width 309 height 21
paste input "SFygj5WAk4"
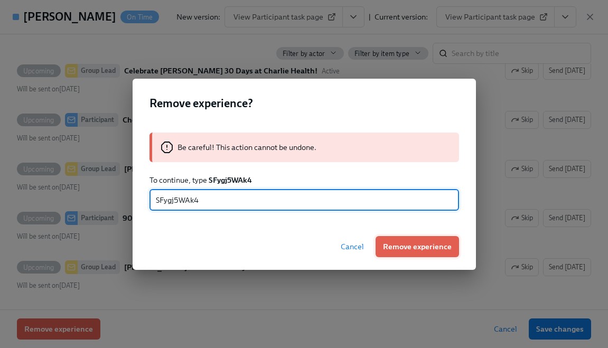
type input "SFygj5WAk4"
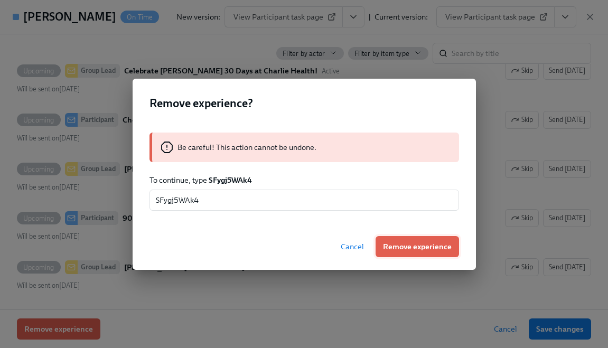
click at [410, 248] on span "Remove experience" at bounding box center [417, 246] width 69 height 11
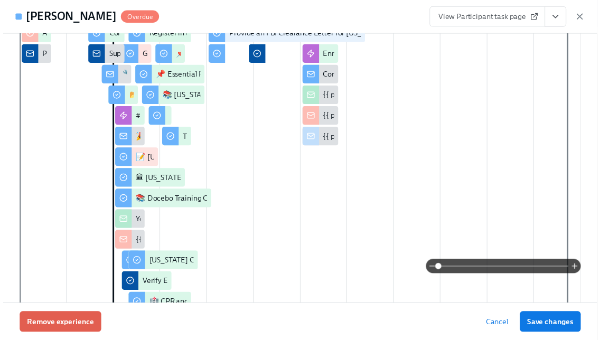
scroll to position [307, 0]
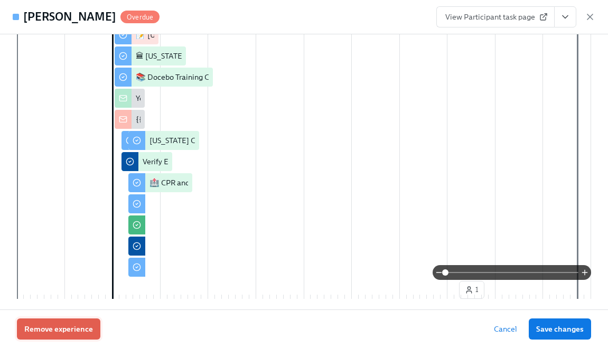
click at [41, 328] on span "Remove experience" at bounding box center [58, 329] width 69 height 11
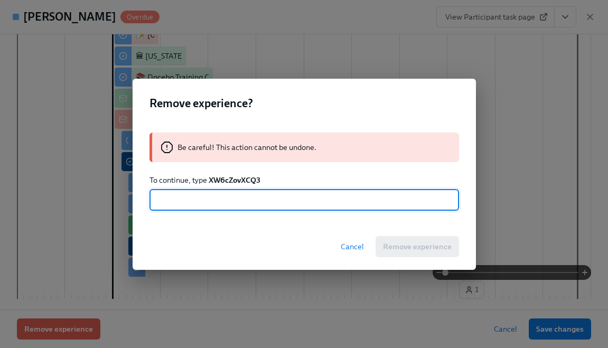
click at [237, 179] on strong "XW6cZovXCQ3" at bounding box center [235, 180] width 52 height 10
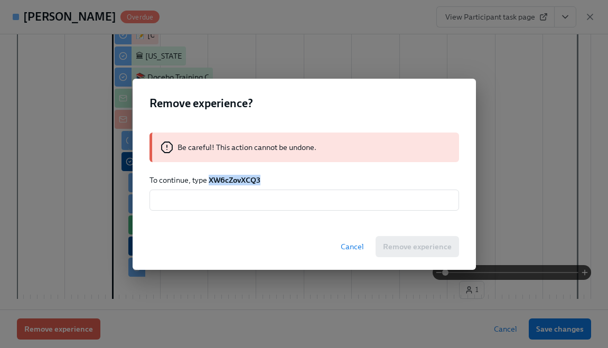
click at [237, 179] on strong "XW6cZovXCQ3" at bounding box center [235, 180] width 52 height 10
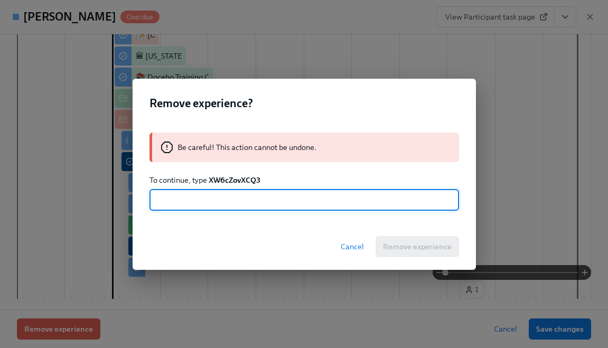
click at [241, 203] on input "text" at bounding box center [303, 200] width 309 height 21
paste input "XW6cZovXCQ3"
type input "XW6cZovXCQ3"
click at [427, 240] on button "Remove experience" at bounding box center [416, 246] width 83 height 21
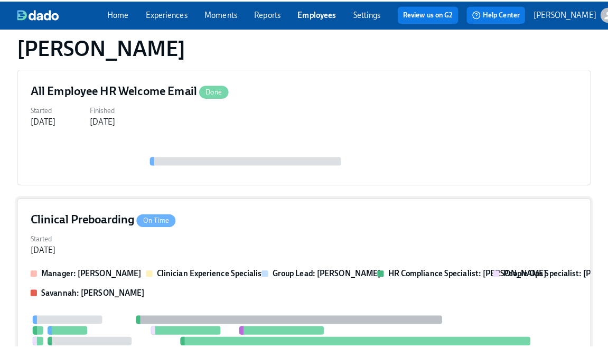
scroll to position [194, 0]
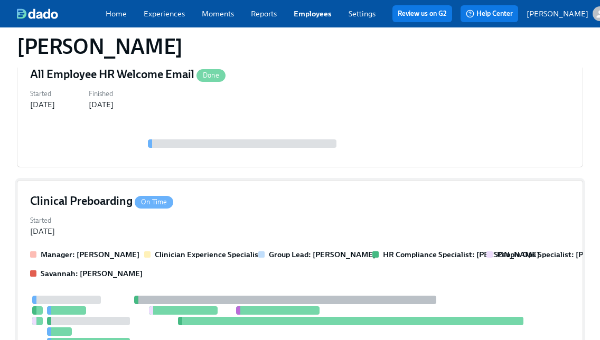
click at [164, 249] on div "Manager: [PERSON_NAME] Clinician Experience Specialist Group Lead: [PERSON_NAME…" at bounding box center [300, 264] width 540 height 30
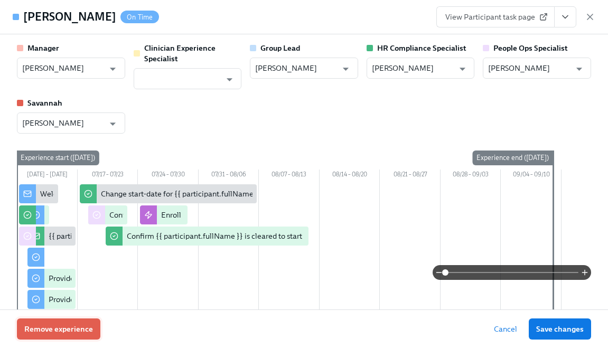
click at [69, 323] on button "Remove experience" at bounding box center [58, 328] width 83 height 21
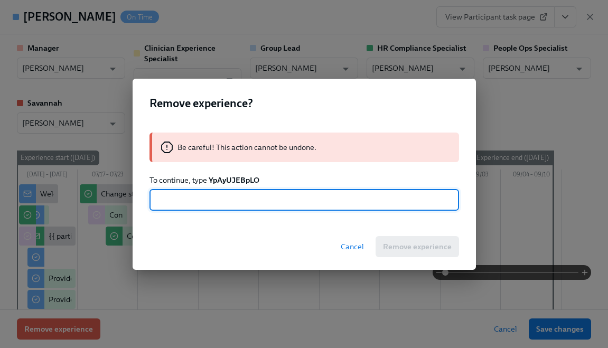
click at [226, 176] on strong "YpAyUJEBpLO" at bounding box center [234, 180] width 51 height 10
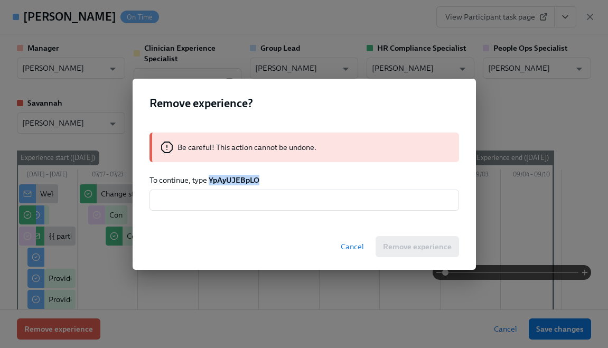
click at [226, 176] on strong "YpAyUJEBpLO" at bounding box center [234, 180] width 51 height 10
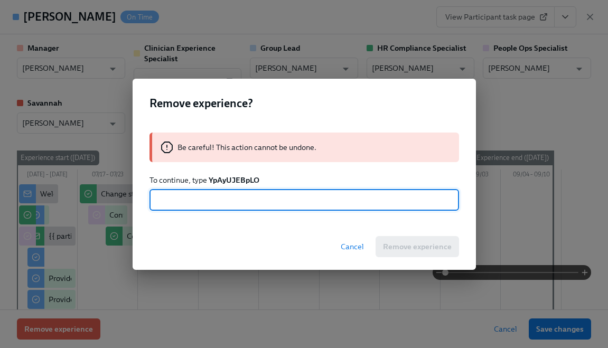
click at [237, 203] on input "text" at bounding box center [303, 200] width 309 height 21
paste input "YpAyUJEBpLO"
type input "YpAyUJEBpLO"
click at [420, 244] on span "Remove experience" at bounding box center [417, 246] width 69 height 11
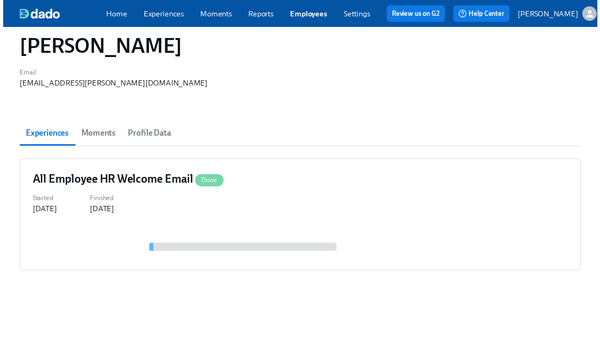
scroll to position [33, 0]
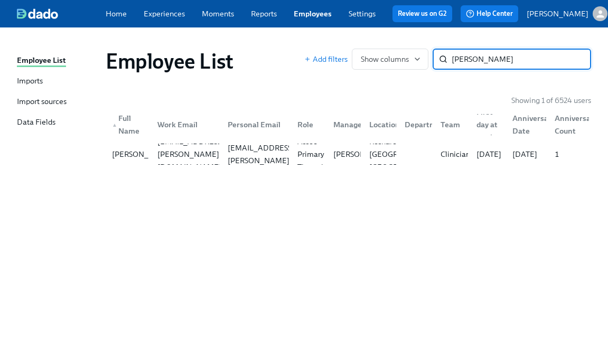
paste input "[PERSON_NAME]"
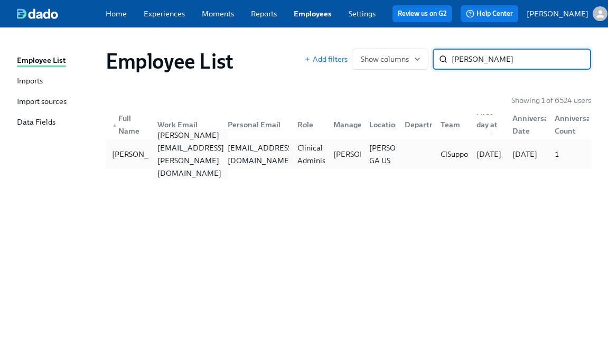
type input "[PERSON_NAME]"
click at [166, 164] on div "[PERSON_NAME][EMAIL_ADDRESS][PERSON_NAME][DOMAIN_NAME]" at bounding box center [190, 154] width 75 height 51
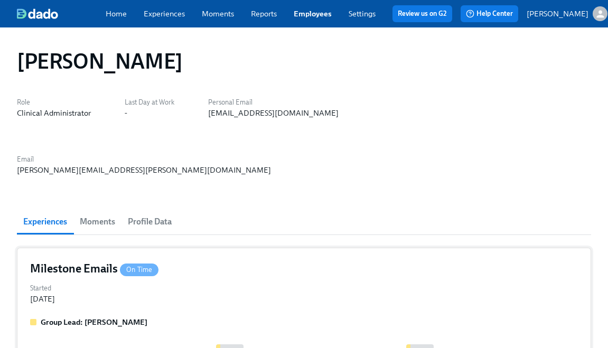
click at [95, 281] on div "Started [DATE]" at bounding box center [303, 292] width 547 height 23
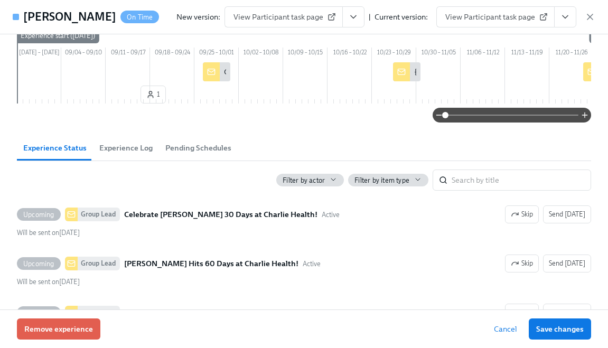
scroll to position [127, 0]
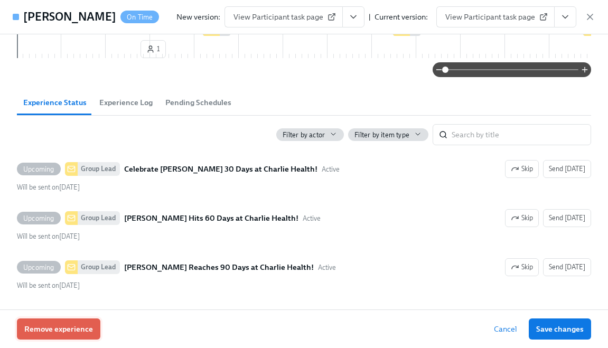
click at [55, 325] on span "Remove experience" at bounding box center [58, 329] width 69 height 11
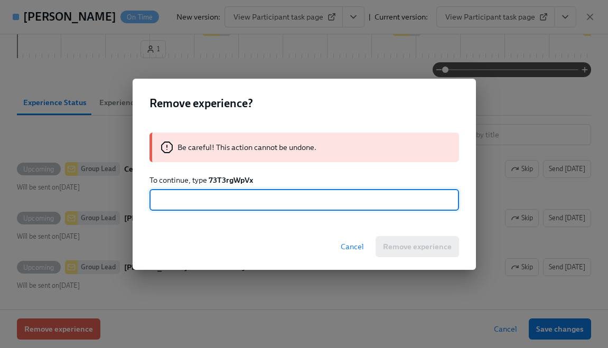
click at [228, 181] on strong "73T3rgWpVx" at bounding box center [231, 180] width 44 height 10
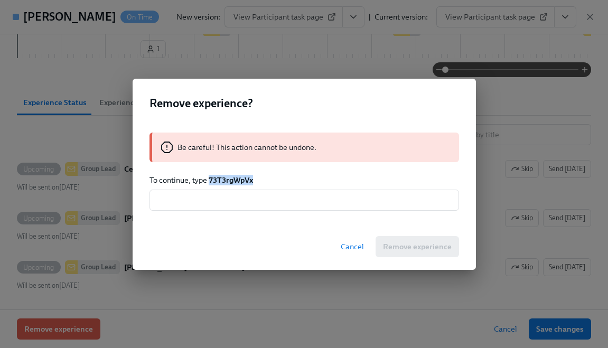
click at [228, 181] on strong "73T3rgWpVx" at bounding box center [231, 180] width 44 height 10
click at [242, 204] on input "text" at bounding box center [303, 200] width 309 height 21
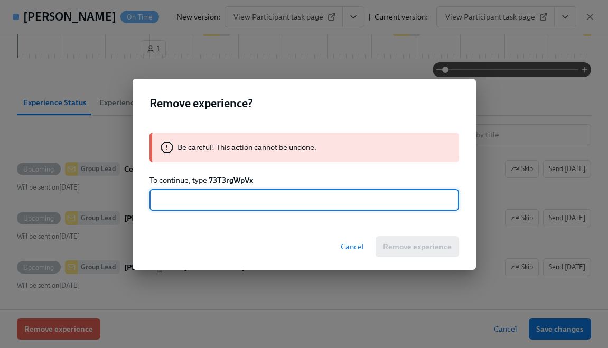
paste input "73T3rgWpVx"
type input "73T3rgWpVx"
click at [427, 250] on span "Remove experience" at bounding box center [417, 246] width 69 height 11
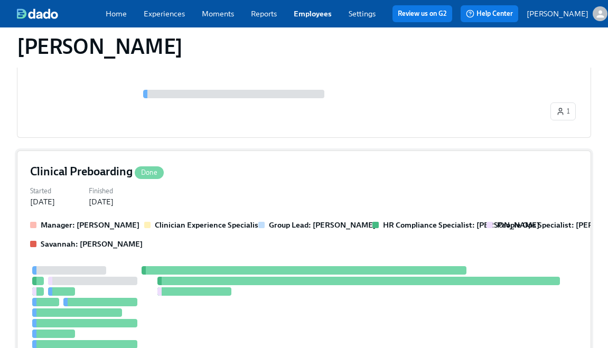
scroll to position [252, 0]
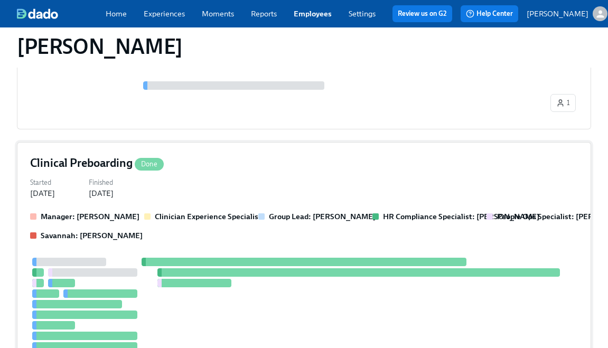
click at [210, 258] on div at bounding box center [303, 262] width 324 height 8
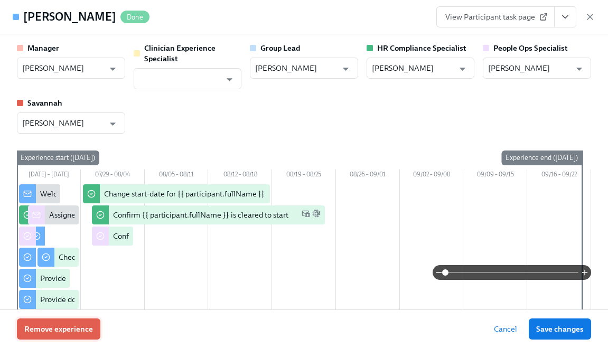
click at [74, 324] on span "Remove experience" at bounding box center [58, 329] width 69 height 11
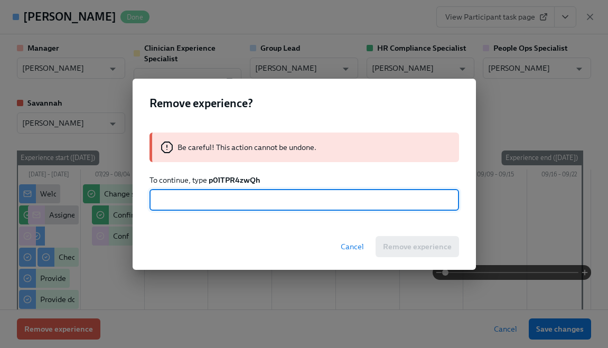
click at [221, 181] on strong "p0lTPR4zwQh" at bounding box center [235, 180] width 52 height 10
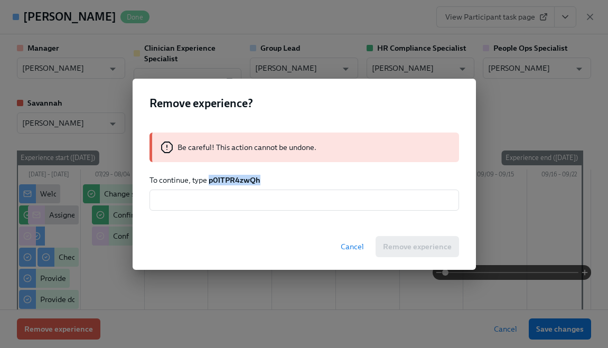
click at [221, 181] on strong "p0lTPR4zwQh" at bounding box center [235, 180] width 52 height 10
click at [221, 204] on input "text" at bounding box center [303, 200] width 309 height 21
paste input "p0lTPR4zwQh"
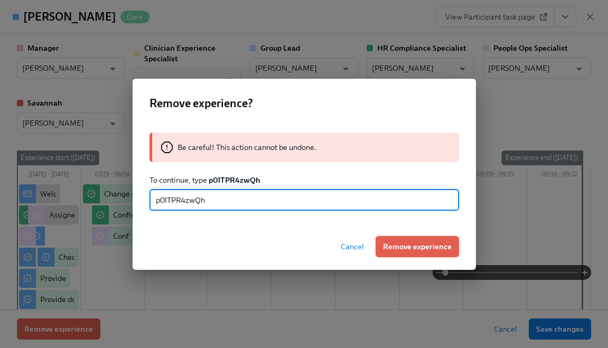
type input "p0lTPR4zwQh"
click at [414, 252] on button "Remove experience" at bounding box center [416, 246] width 83 height 21
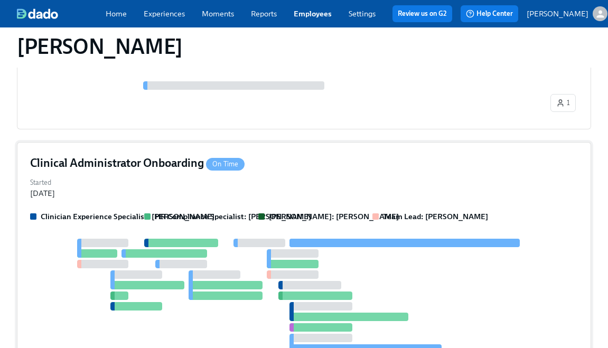
click at [194, 248] on div at bounding box center [303, 301] width 547 height 125
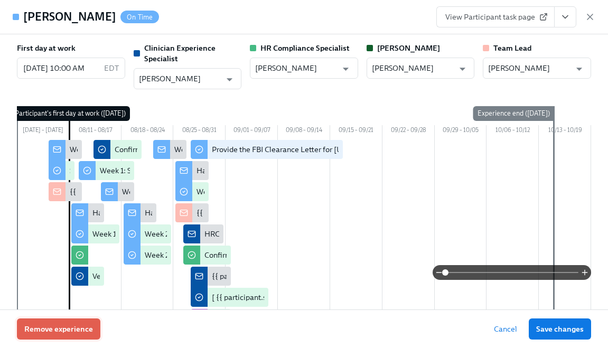
click at [71, 322] on button "Remove experience" at bounding box center [58, 328] width 83 height 21
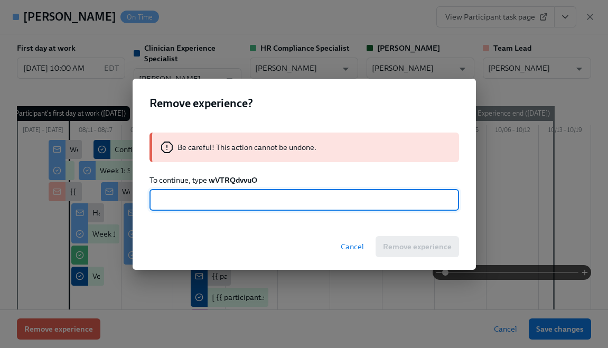
click at [222, 176] on strong "wVTRQdvvuO" at bounding box center [233, 180] width 49 height 10
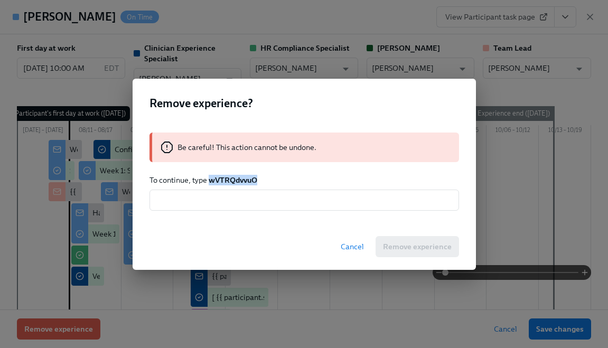
click at [222, 176] on strong "wVTRQdvvuO" at bounding box center [233, 180] width 49 height 10
click at [223, 196] on input "text" at bounding box center [303, 200] width 309 height 21
paste input "wVTRQdvvuO"
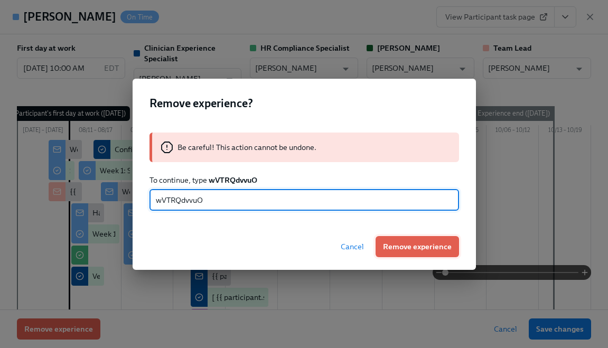
type input "wVTRQdvvuO"
click at [395, 249] on span "Remove experience" at bounding box center [417, 246] width 69 height 11
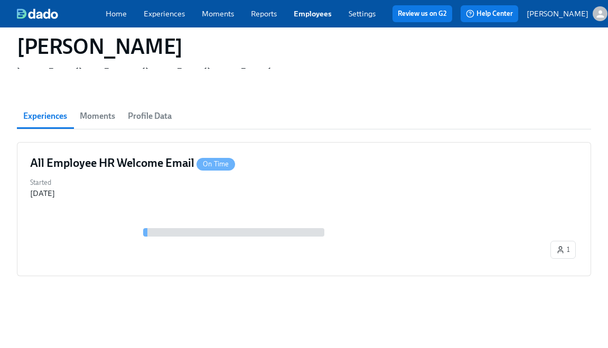
scroll to position [53, 0]
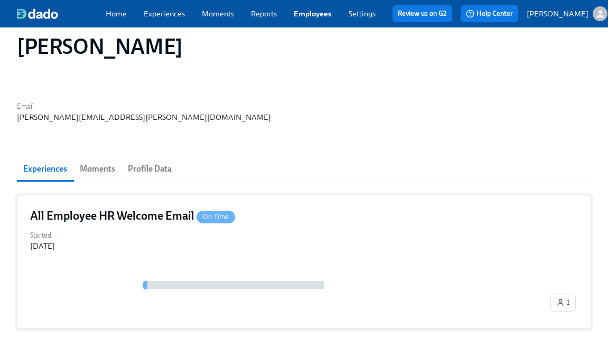
click at [128, 228] on div "Started [DATE]" at bounding box center [303, 239] width 547 height 23
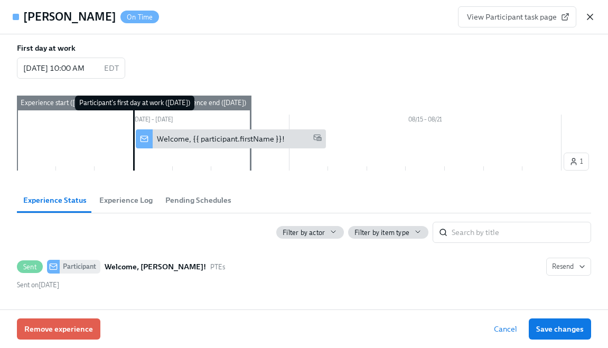
click at [590, 17] on icon "button" at bounding box center [589, 16] width 5 height 5
